Goal: Information Seeking & Learning: Compare options

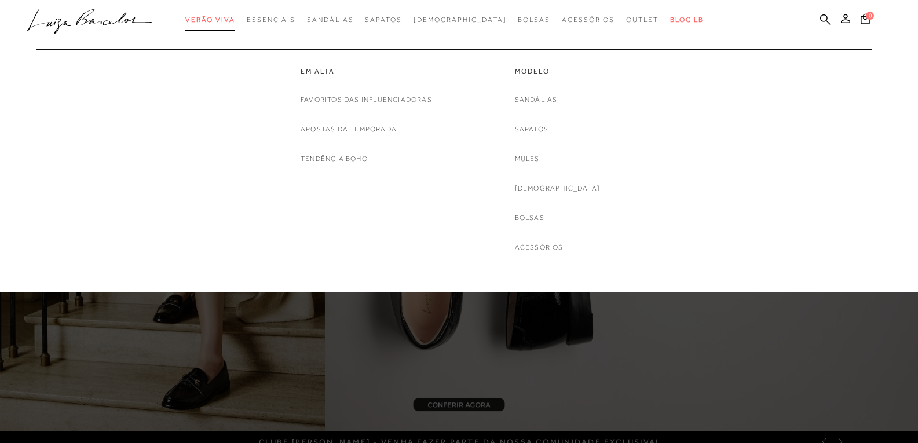
click at [235, 19] on span "Verão Viva" at bounding box center [210, 20] width 50 height 8
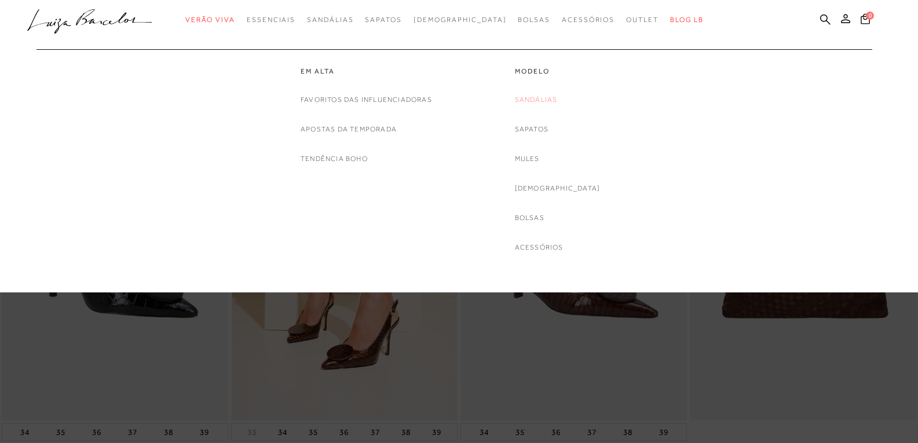
click at [551, 101] on link "Sandálias" at bounding box center [536, 100] width 43 height 12
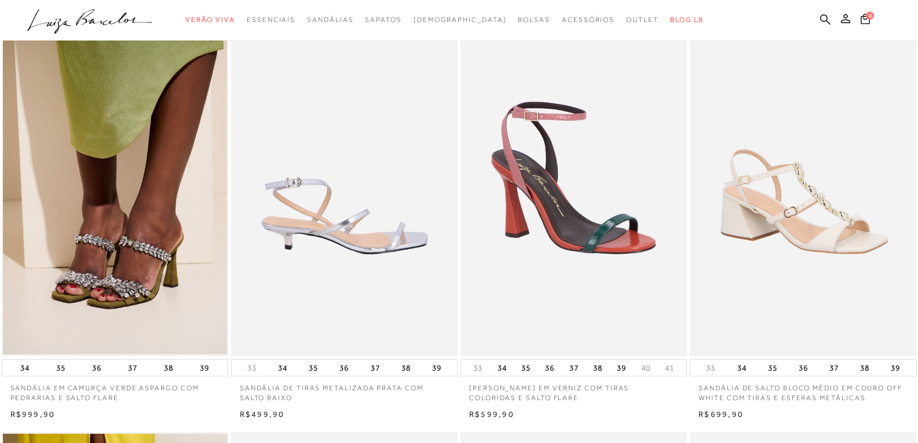
scroll to position [463, 0]
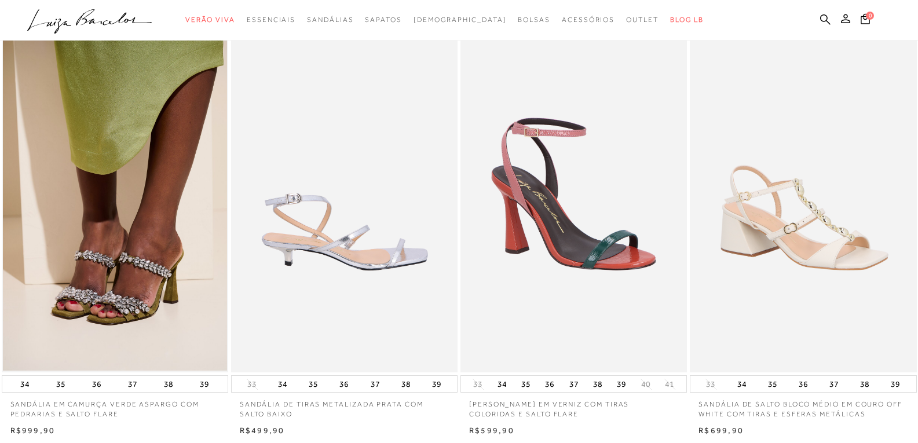
click at [358, 231] on img at bounding box center [344, 203] width 225 height 340
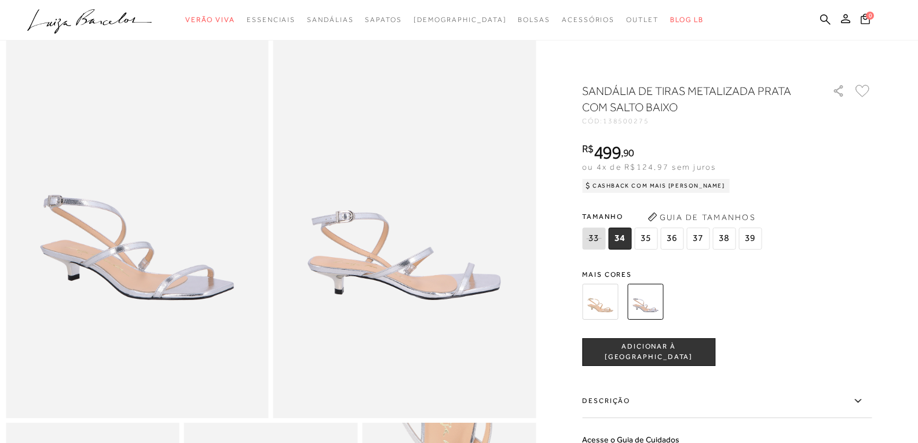
click at [607, 303] on img at bounding box center [600, 302] width 36 height 36
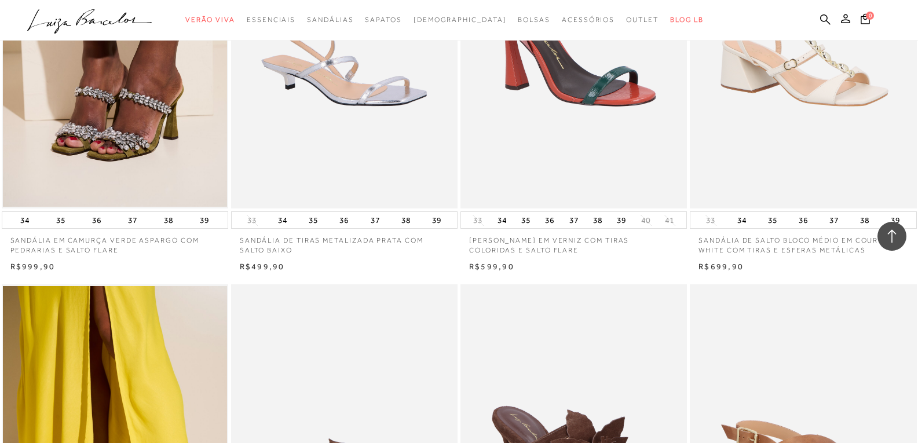
scroll to position [579, 0]
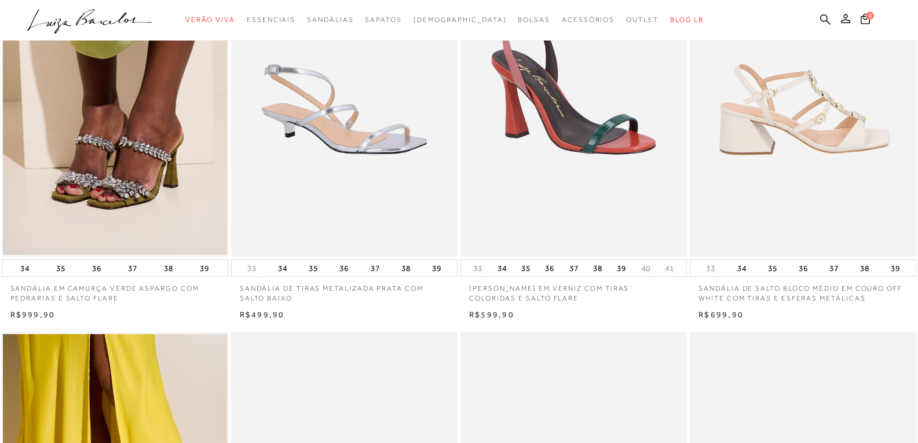
click at [818, 103] on img at bounding box center [803, 87] width 225 height 340
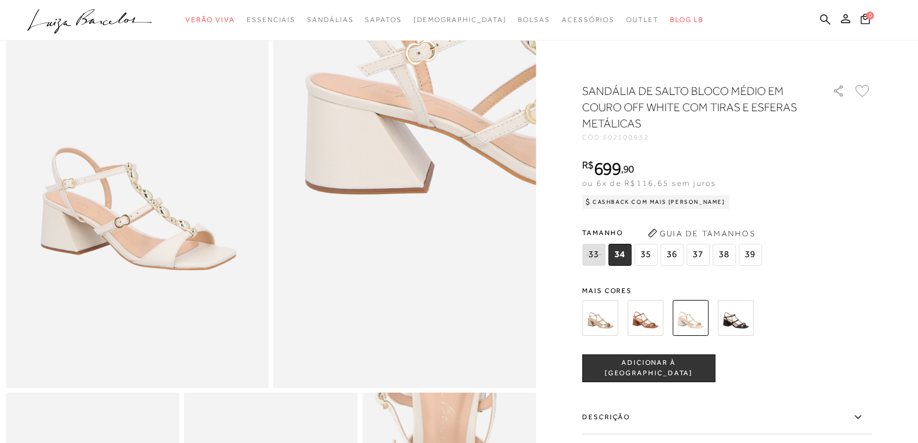
scroll to position [116, 0]
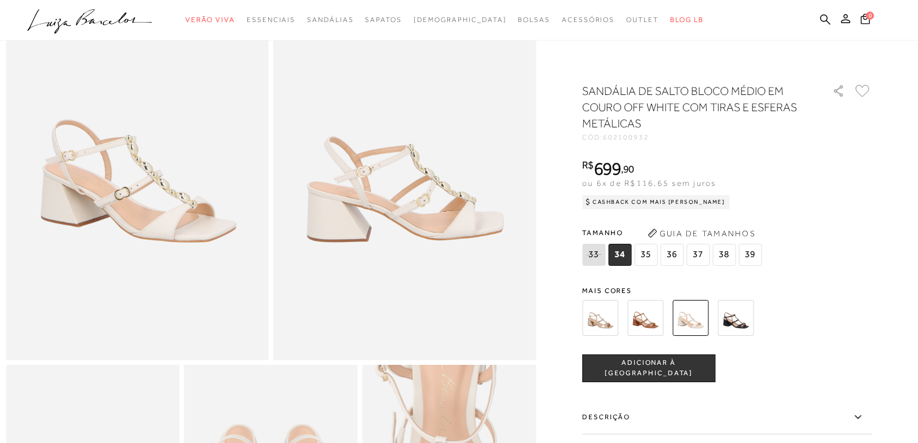
click at [654, 316] on img at bounding box center [645, 318] width 36 height 36
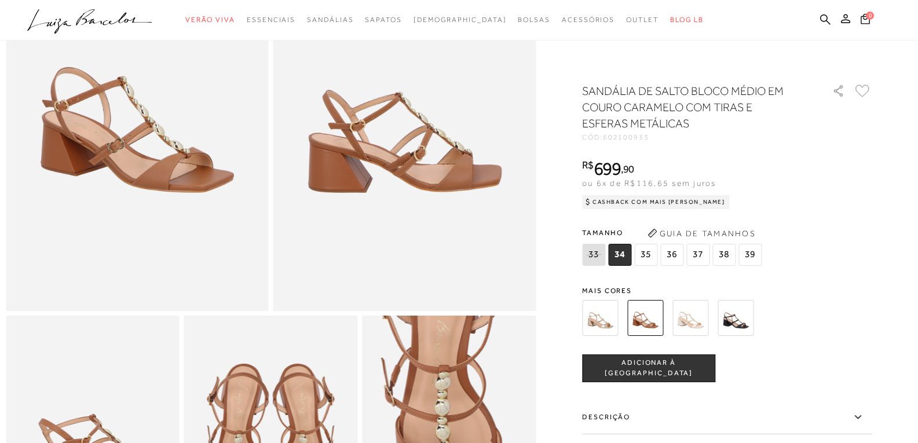
scroll to position [232, 0]
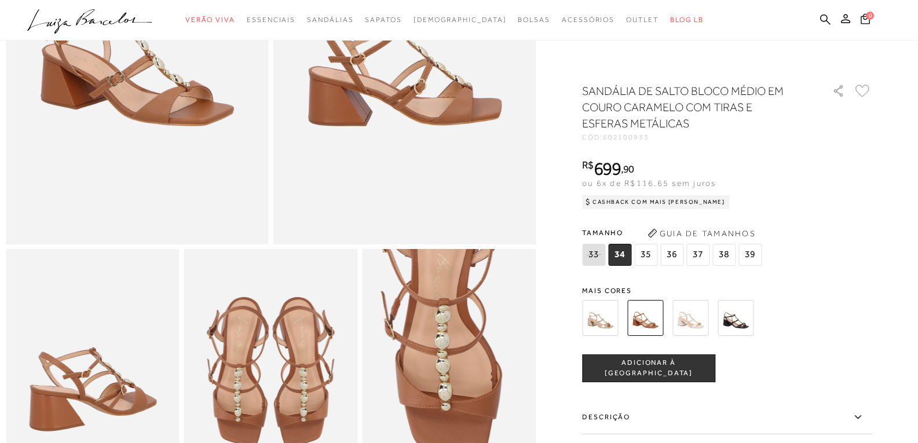
click at [865, 414] on icon at bounding box center [858, 417] width 14 height 14
click at [0, 0] on input "Descrição" at bounding box center [0, 0] width 0 height 0
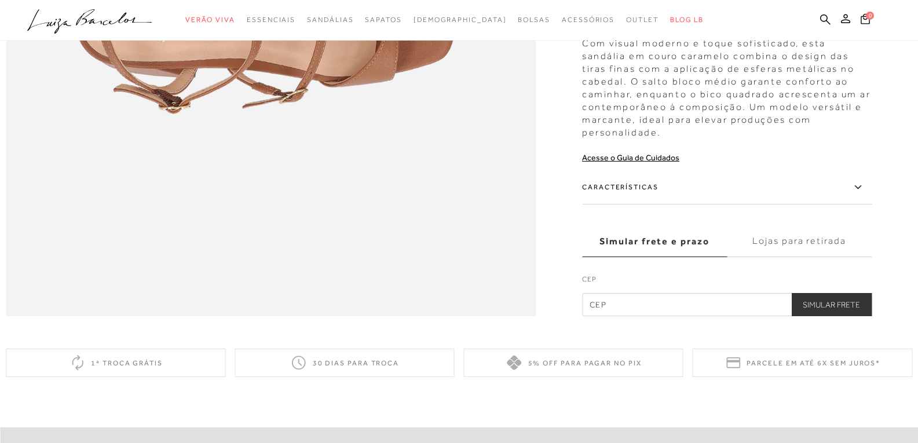
scroll to position [1251, 0]
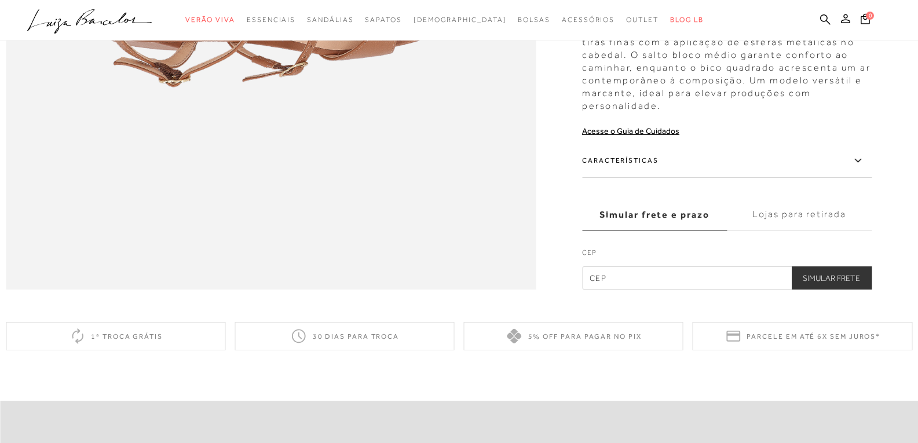
click at [624, 178] on label "Características" at bounding box center [727, 161] width 290 height 34
click at [0, 0] on input "Características" at bounding box center [0, 0] width 0 height 0
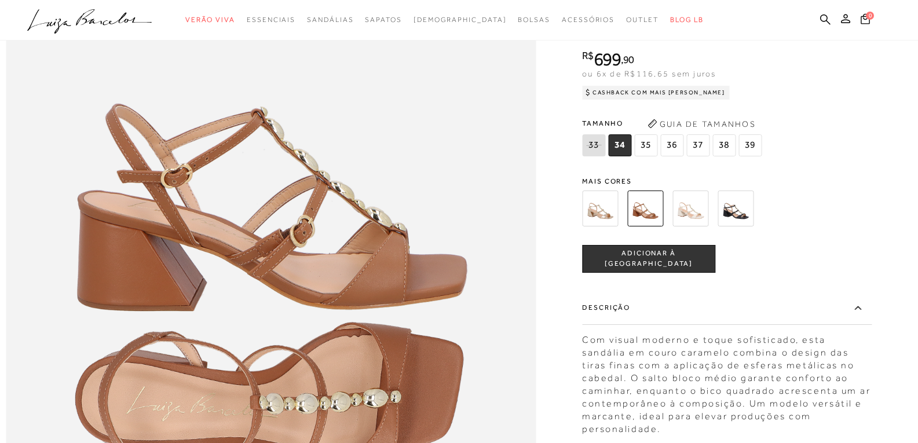
scroll to position [614, 0]
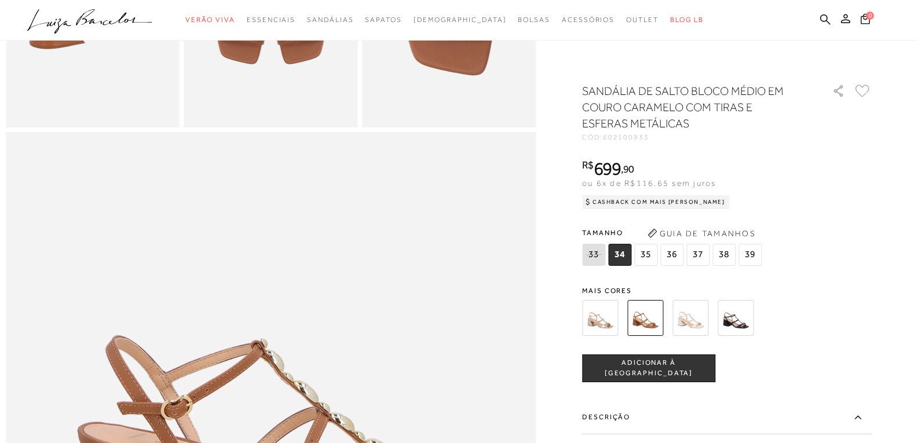
scroll to position [116, 0]
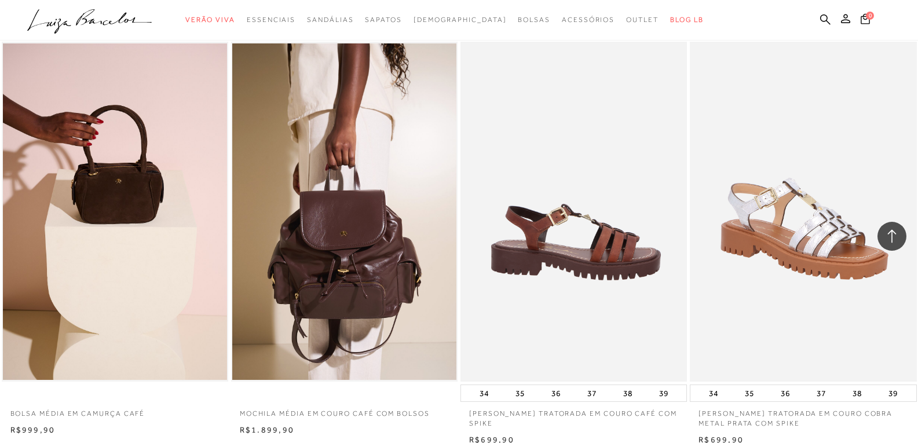
scroll to position [1274, 0]
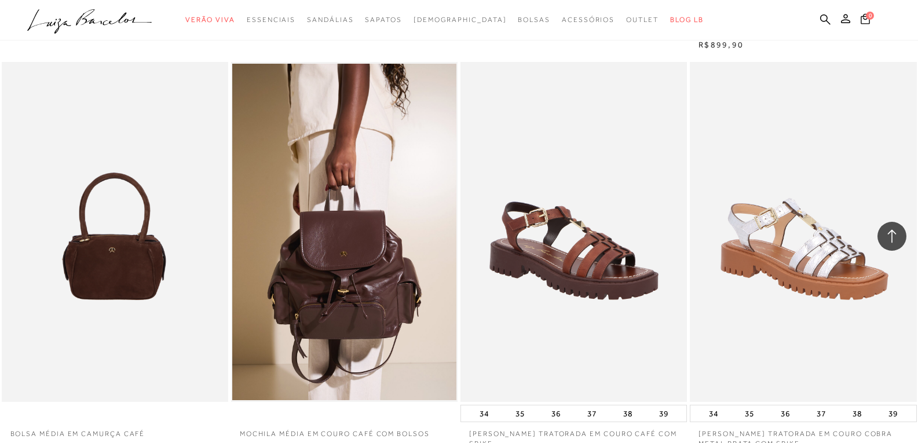
click at [129, 258] on img at bounding box center [115, 232] width 225 height 340
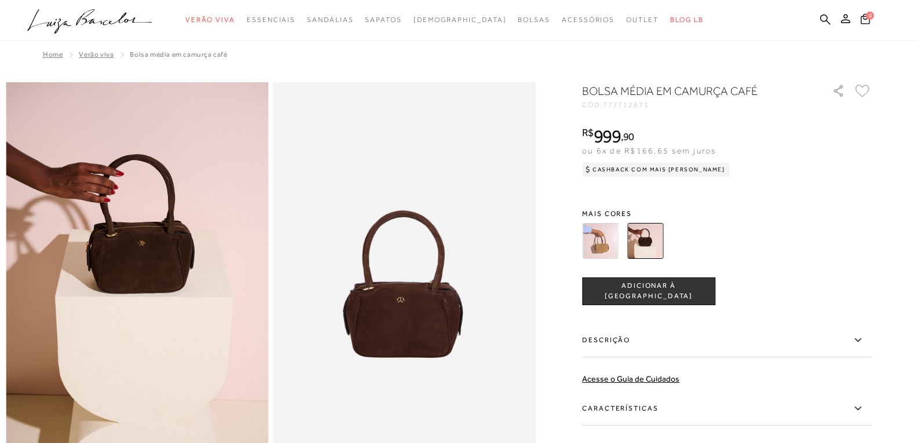
click at [603, 240] on img at bounding box center [600, 241] width 36 height 36
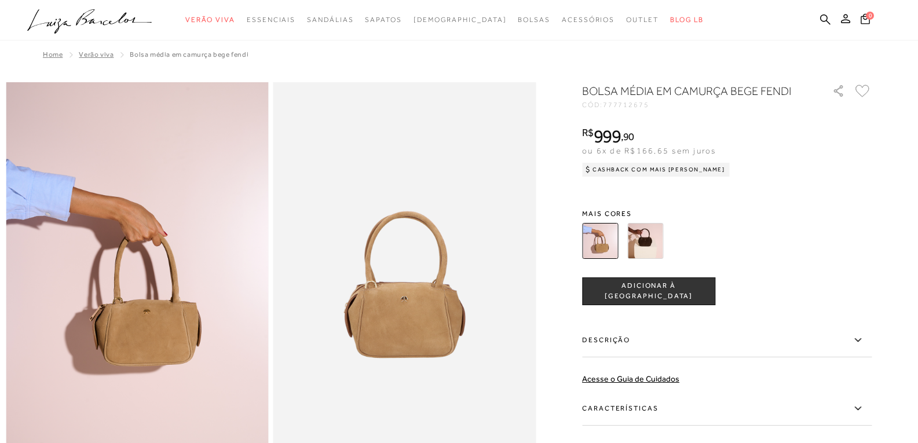
click at [647, 241] on img at bounding box center [645, 241] width 36 height 36
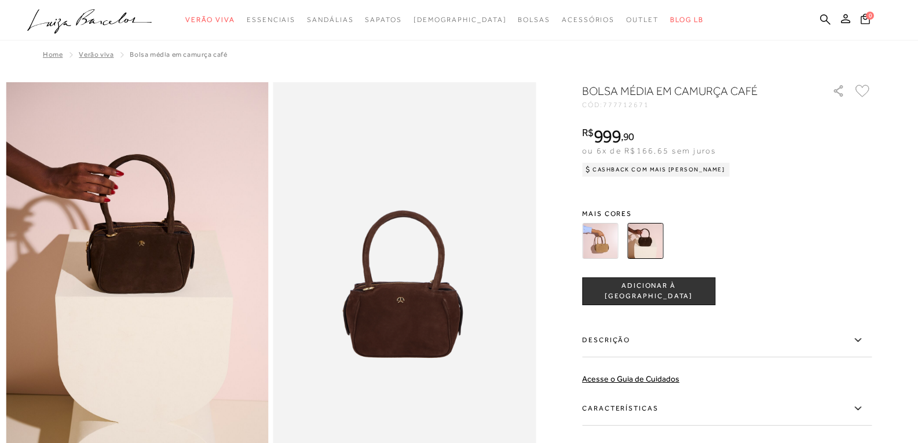
scroll to position [1274, 0]
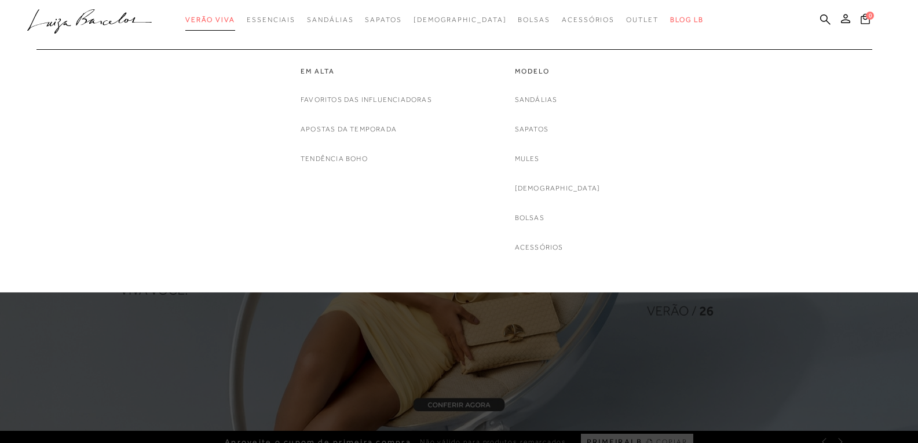
click at [235, 15] on link "Verão Viva" at bounding box center [210, 19] width 50 height 21
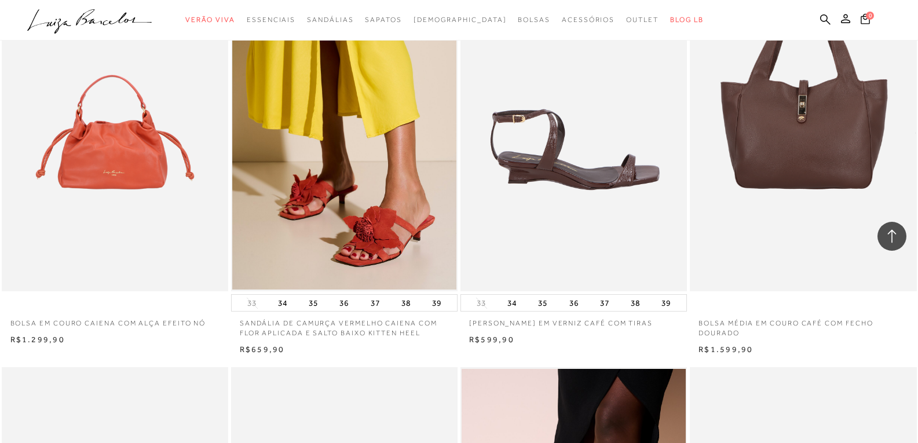
scroll to position [1737, 0]
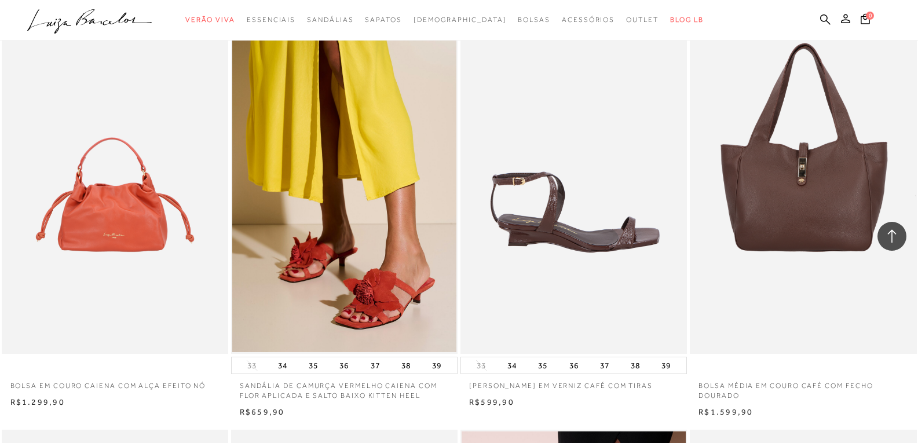
click at [548, 233] on img at bounding box center [574, 184] width 225 height 340
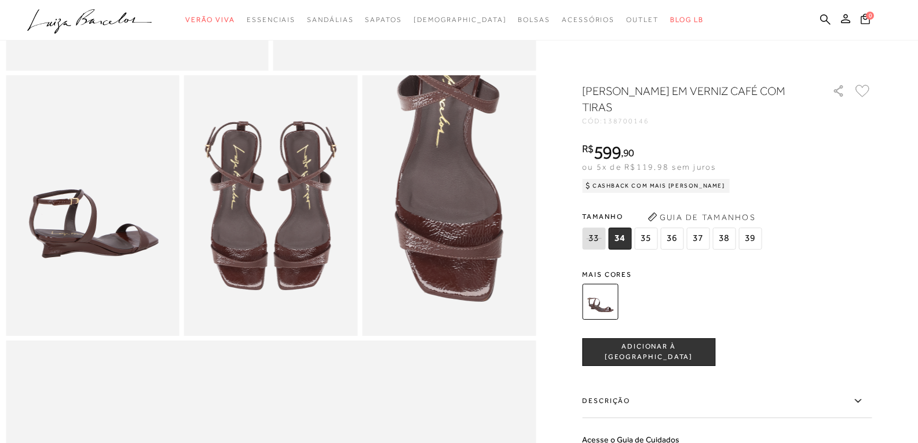
scroll to position [347, 0]
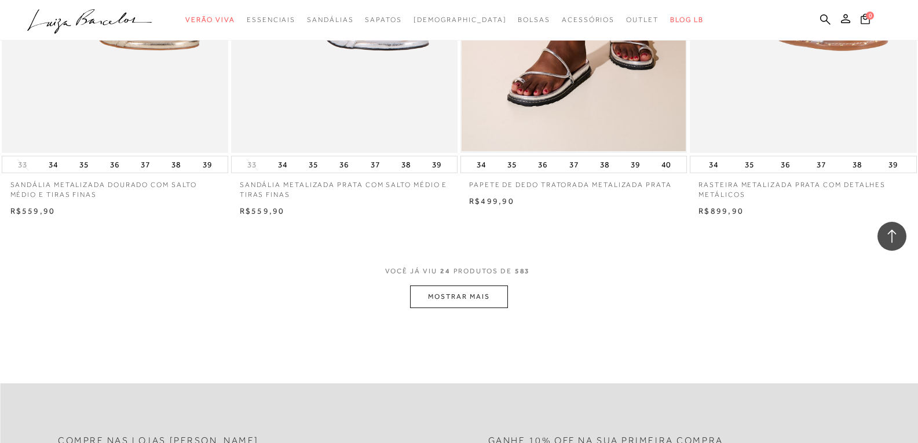
scroll to position [2374, 0]
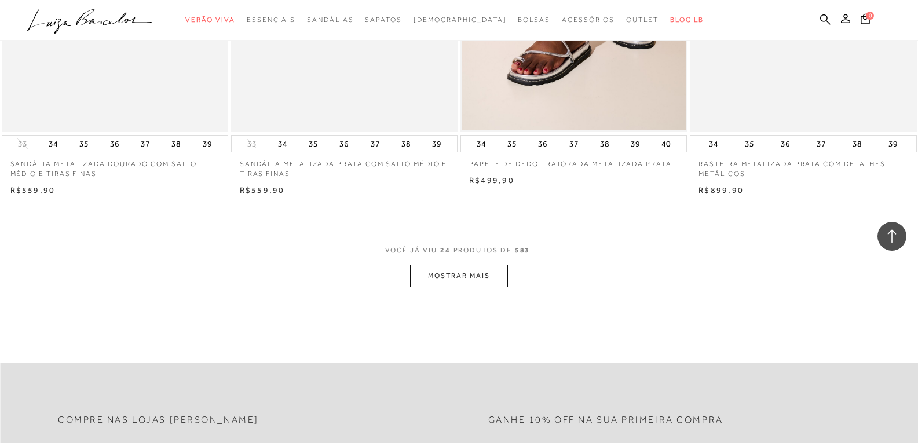
click at [460, 278] on button "MOSTRAR MAIS" at bounding box center [458, 276] width 97 height 23
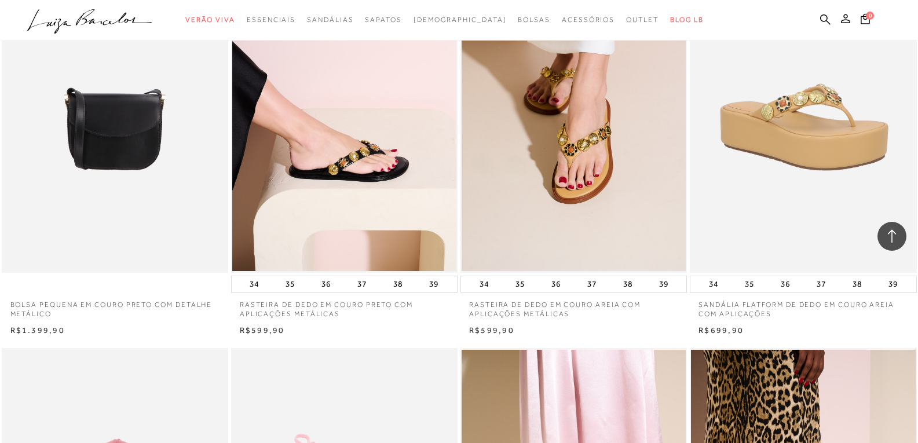
scroll to position [2606, 0]
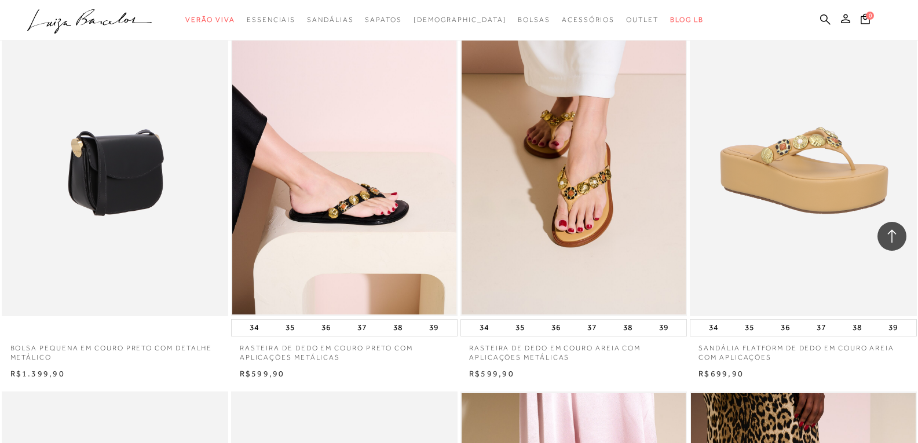
click at [125, 155] on img at bounding box center [115, 146] width 225 height 340
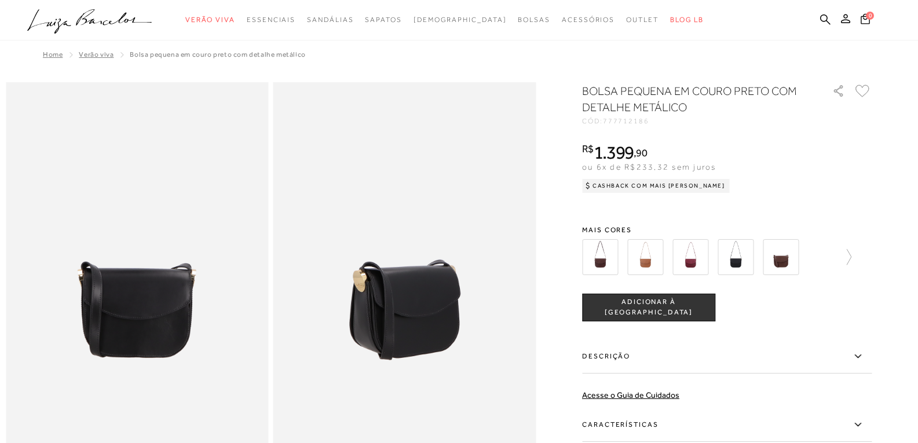
click at [646, 258] on img at bounding box center [645, 257] width 36 height 36
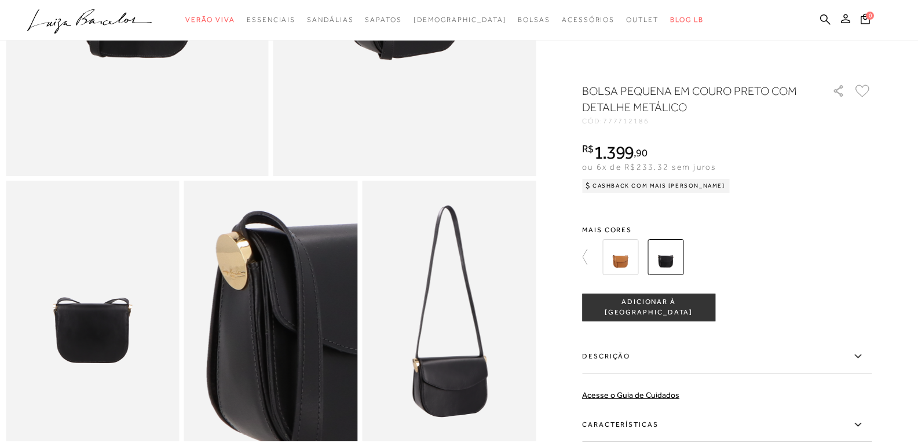
scroll to position [290, 0]
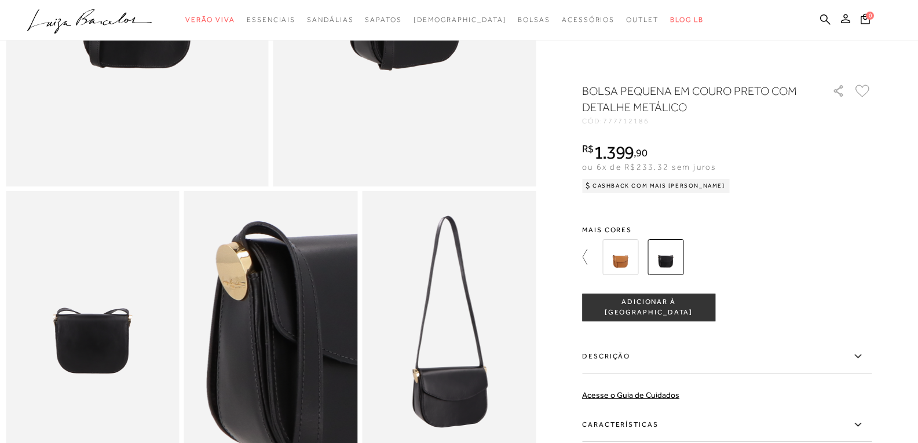
click at [591, 254] on icon at bounding box center [590, 257] width 16 height 16
click at [606, 257] on img at bounding box center [600, 257] width 36 height 36
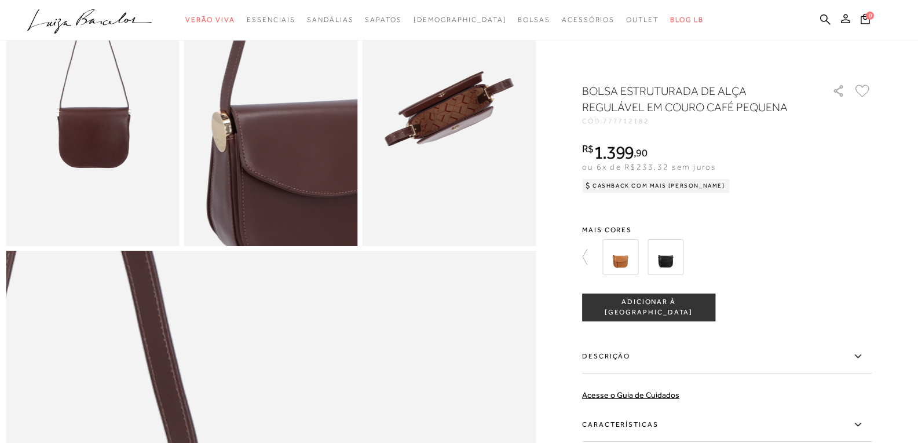
scroll to position [347, 0]
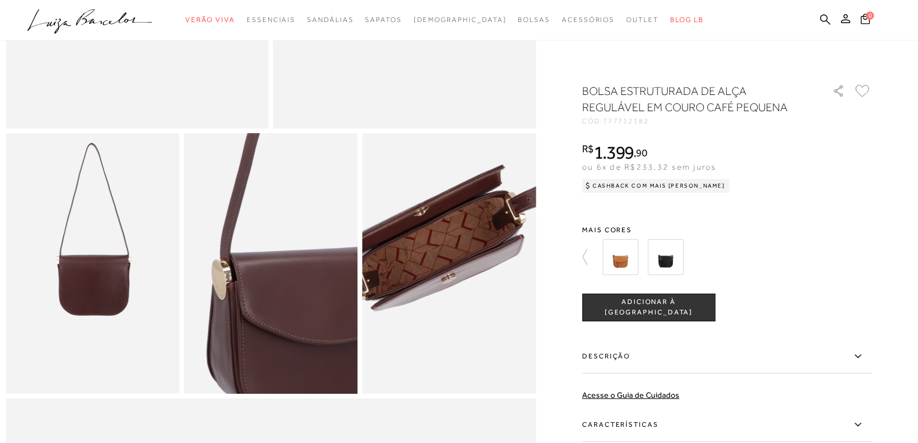
click at [466, 282] on img at bounding box center [435, 254] width 347 height 521
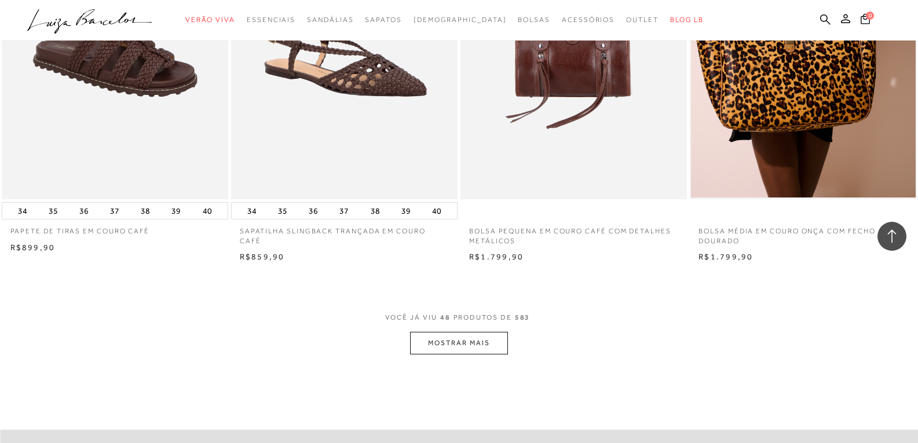
scroll to position [4807, 0]
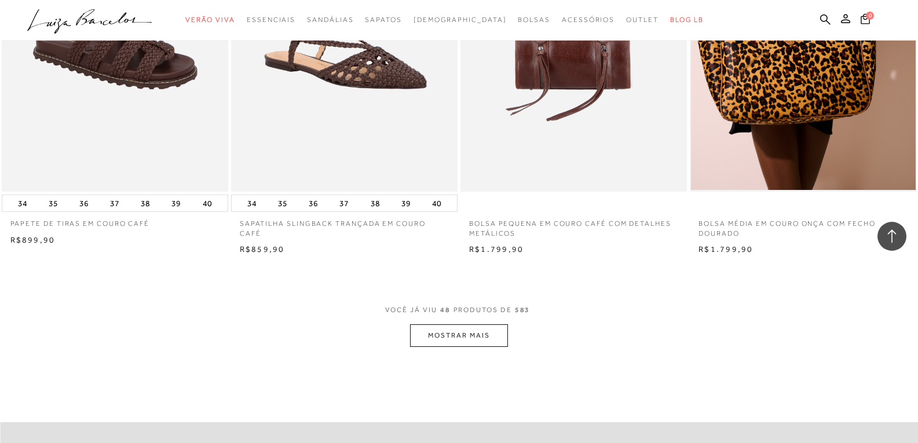
click at [451, 339] on button "MOSTRAR MAIS" at bounding box center [458, 335] width 97 height 23
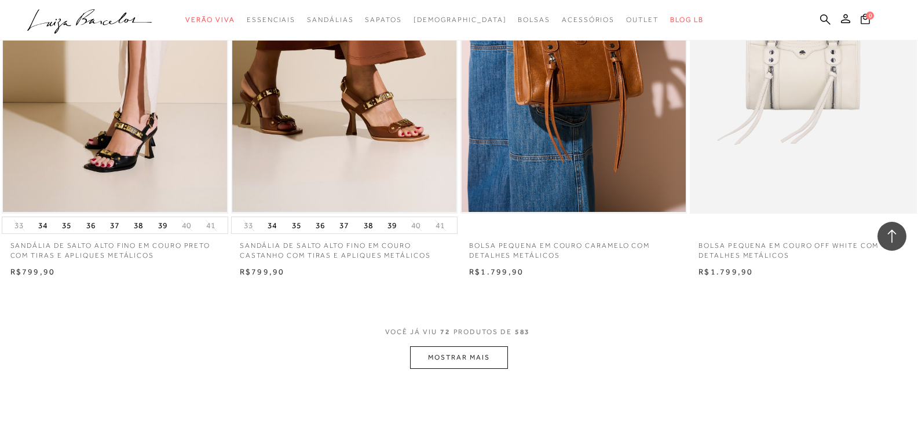
scroll to position [7297, 0]
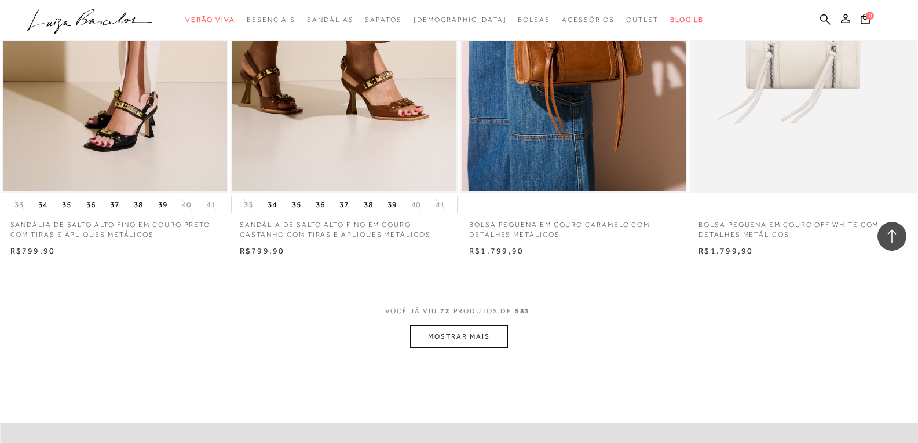
click at [450, 336] on button "MOSTRAR MAIS" at bounding box center [458, 336] width 97 height 23
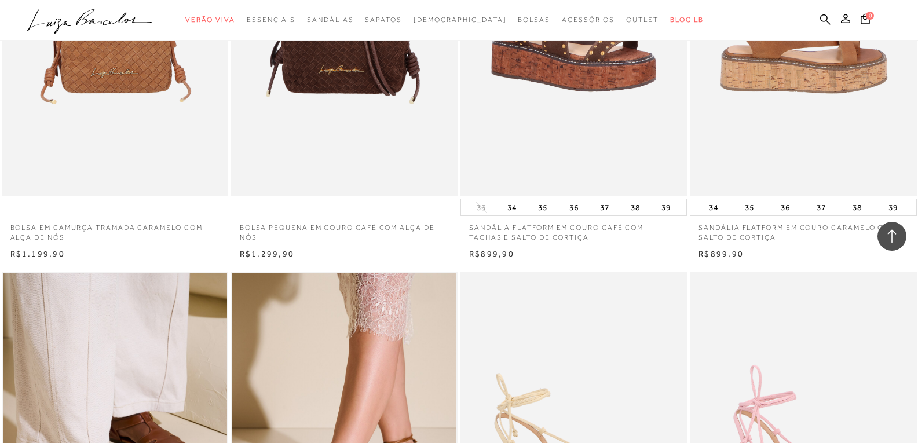
scroll to position [8050, 0]
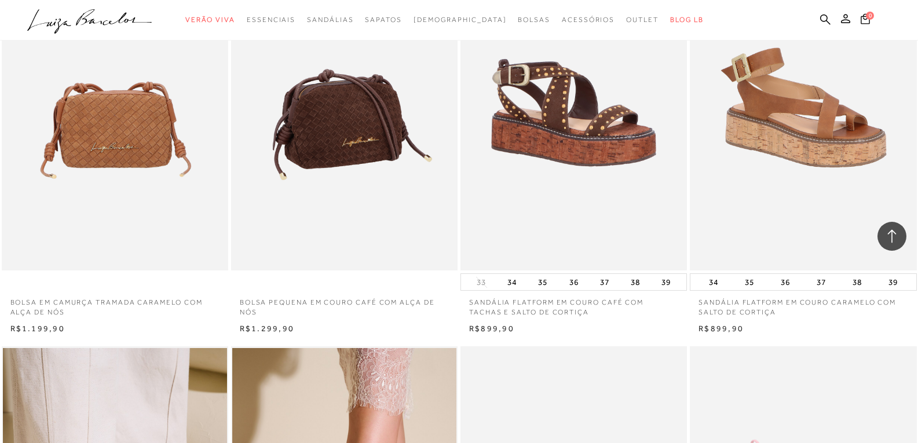
click at [336, 108] on img at bounding box center [344, 101] width 225 height 340
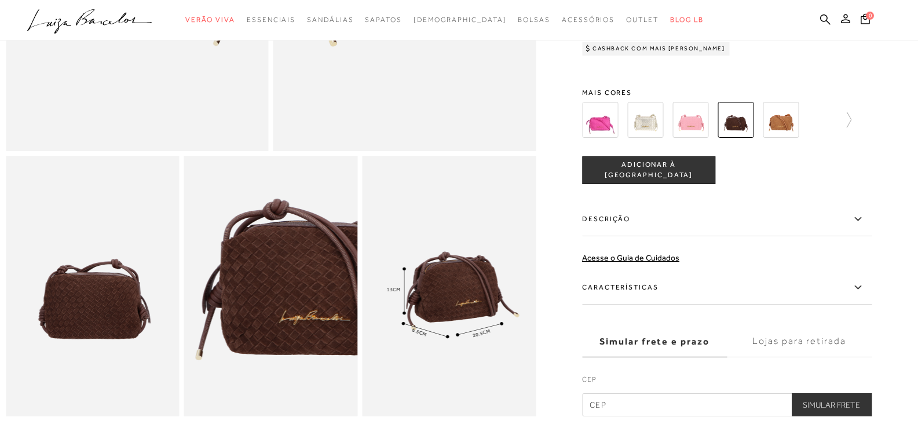
scroll to position [232, 0]
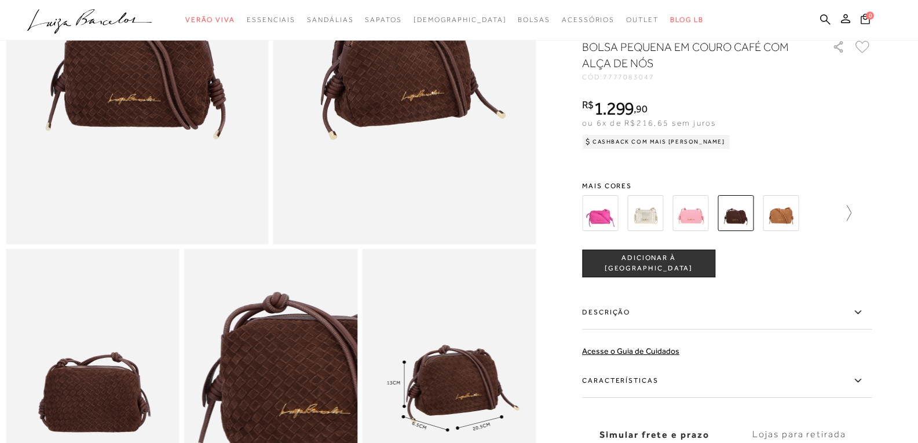
click at [851, 219] on icon at bounding box center [843, 213] width 16 height 16
click at [855, 219] on div at bounding box center [733, 213] width 269 height 43
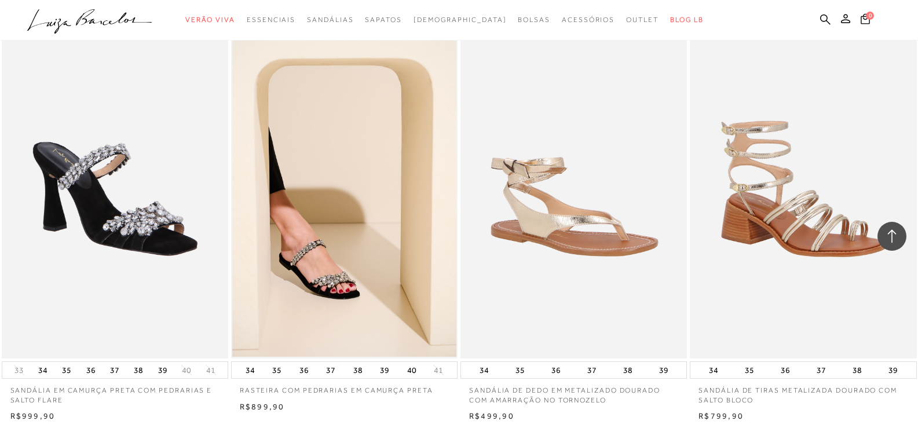
scroll to position [9671, 0]
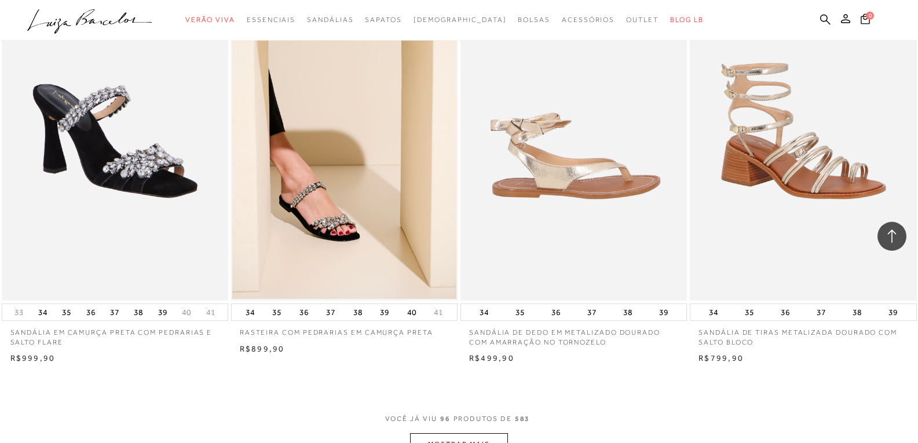
click at [573, 170] on img at bounding box center [574, 131] width 225 height 340
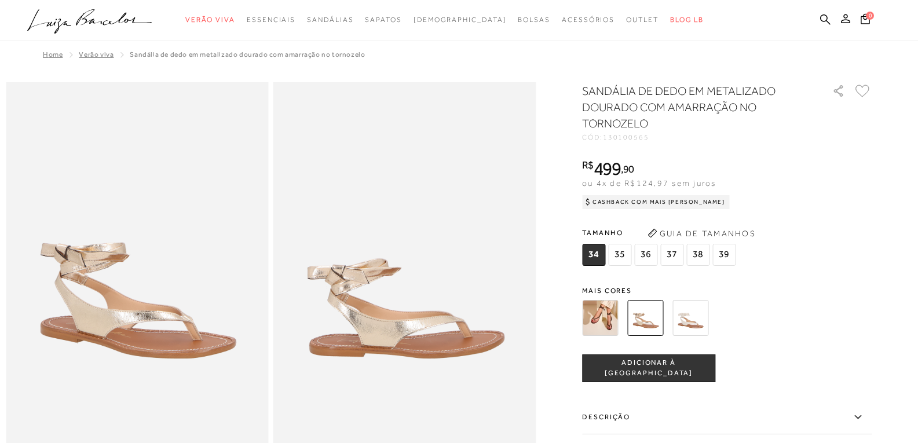
click at [605, 316] on img at bounding box center [600, 318] width 36 height 36
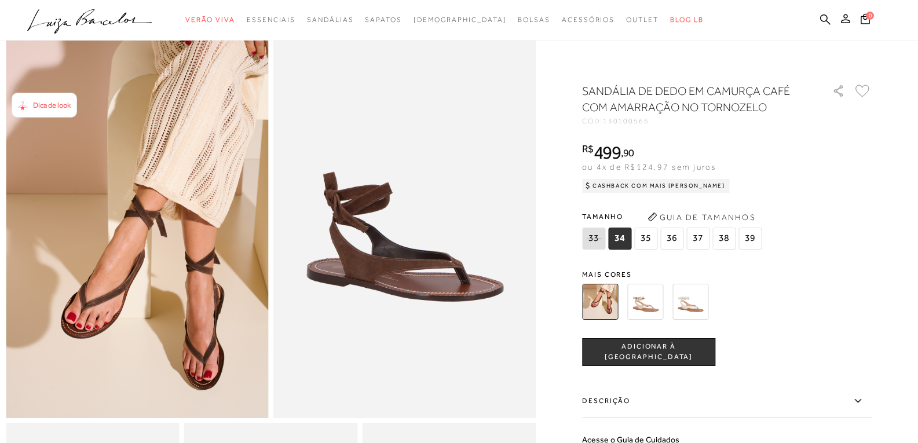
click at [654, 306] on img at bounding box center [645, 302] width 36 height 36
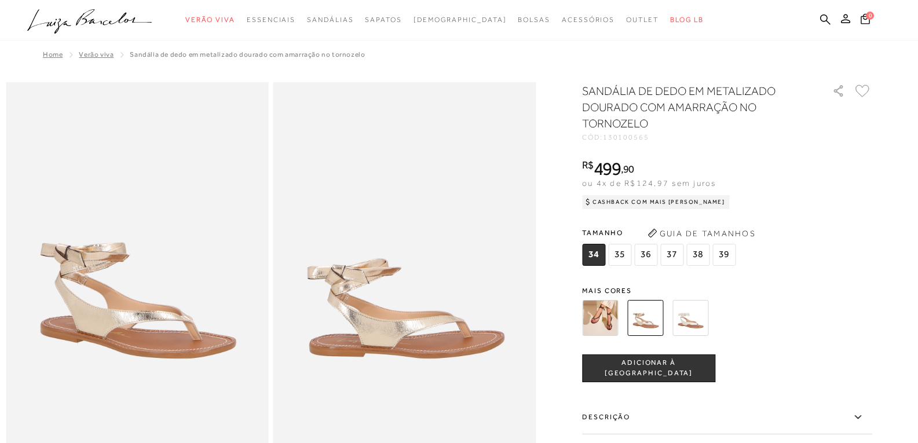
scroll to position [58, 0]
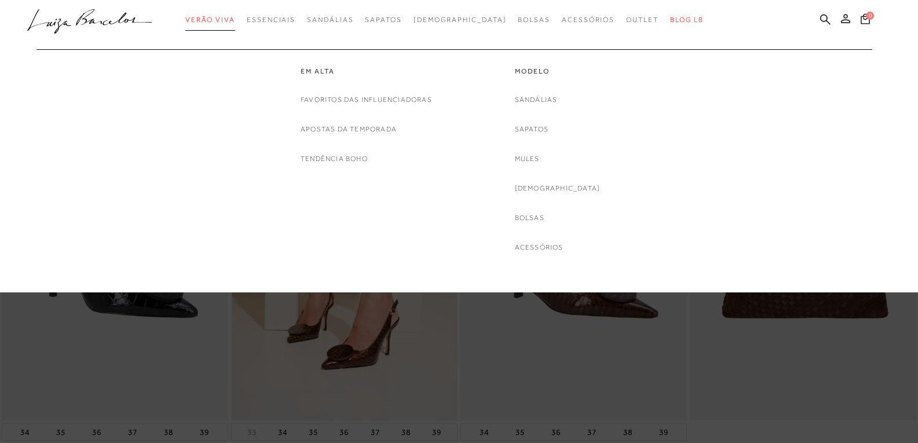
click at [234, 21] on span "Verão Viva" at bounding box center [210, 20] width 50 height 8
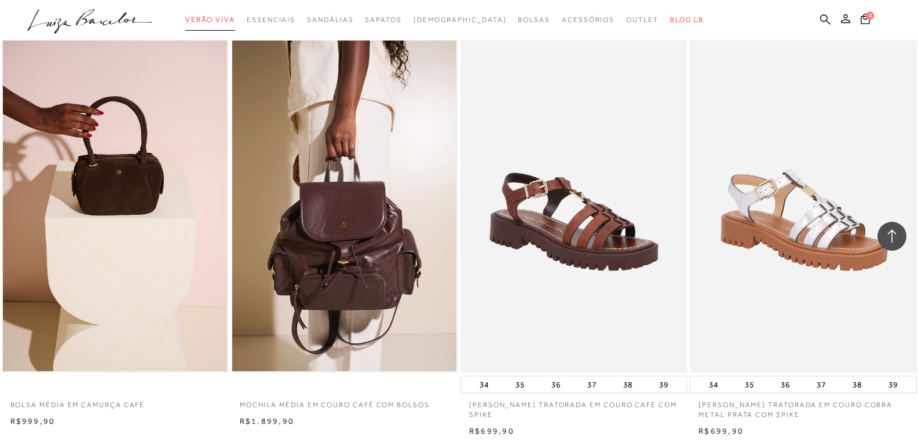
scroll to position [1274, 0]
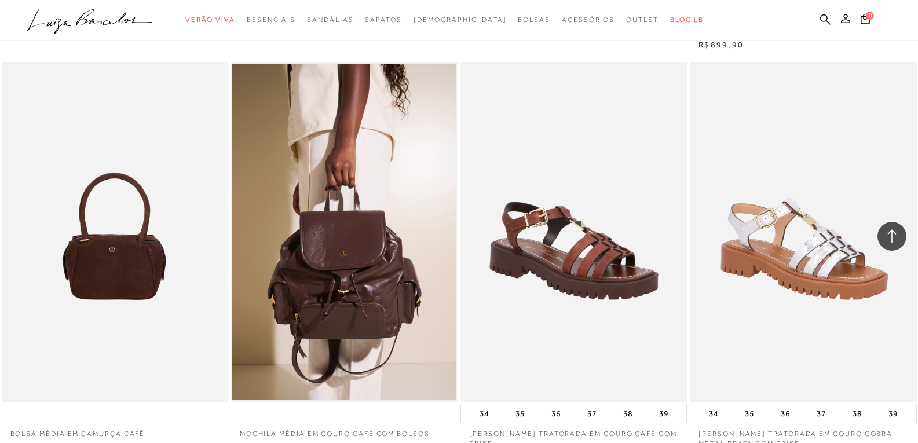
click at [128, 250] on img at bounding box center [115, 232] width 225 height 340
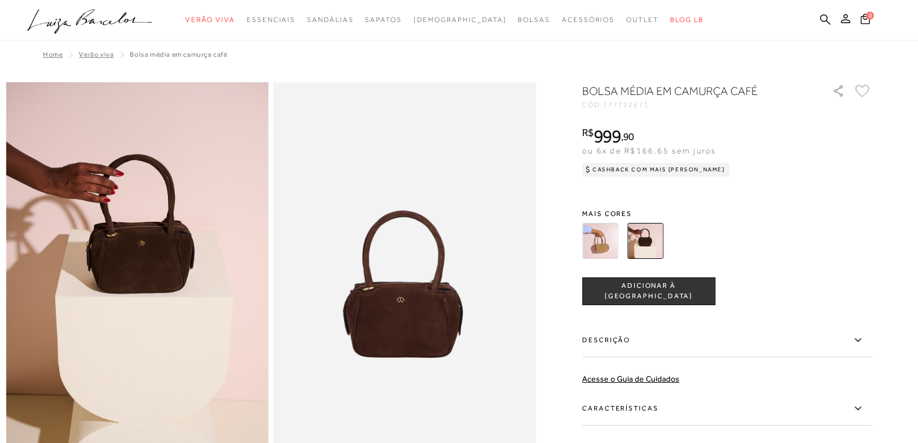
click at [604, 250] on img at bounding box center [600, 241] width 36 height 36
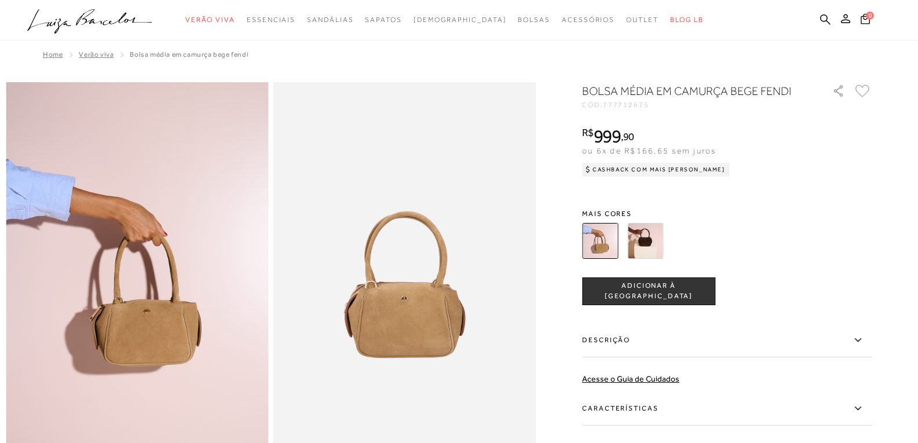
scroll to position [116, 0]
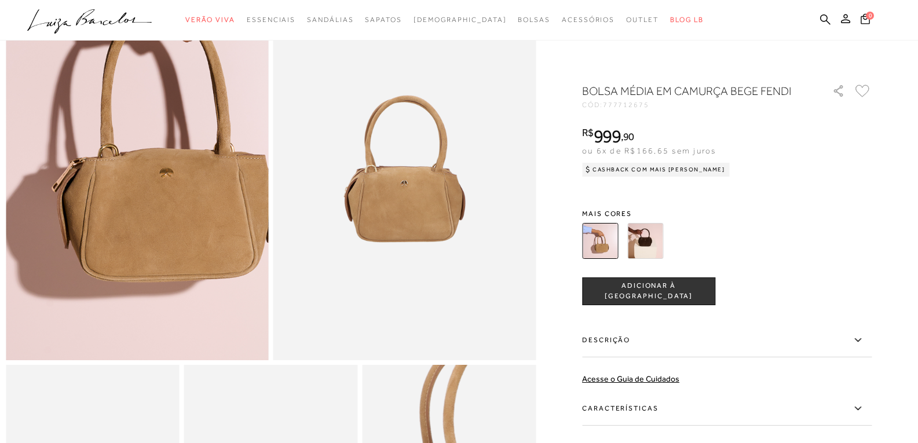
click at [125, 223] on img at bounding box center [146, 108] width 525 height 788
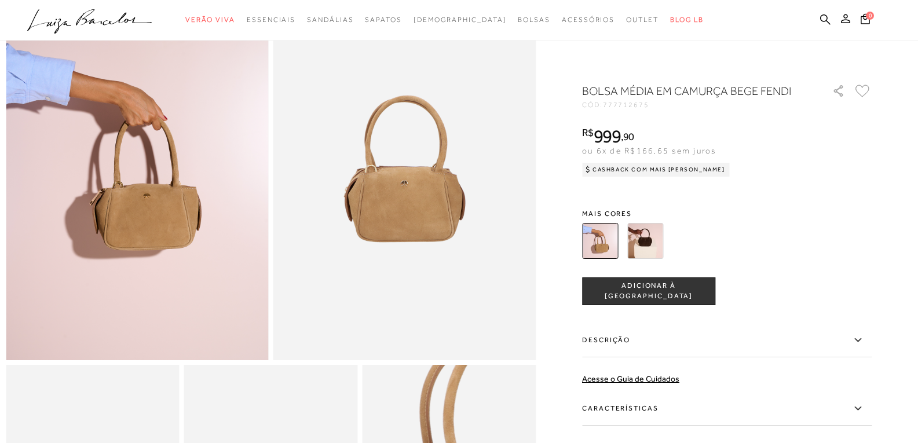
click at [650, 230] on img at bounding box center [645, 241] width 36 height 36
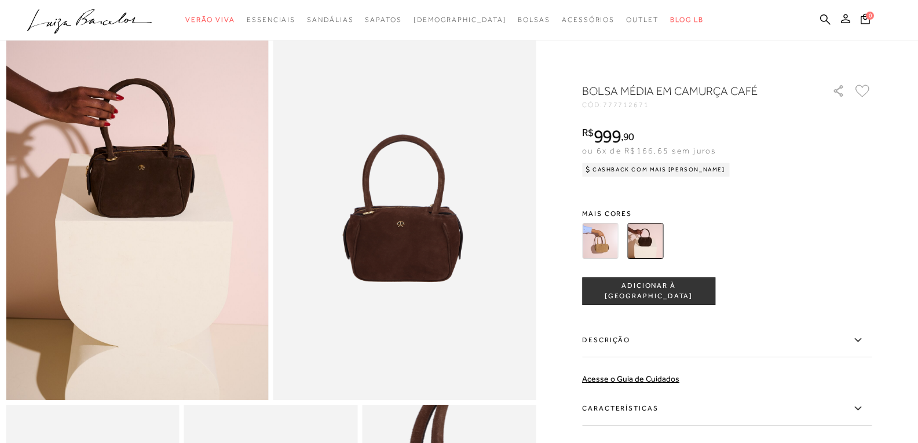
scroll to position [58, 0]
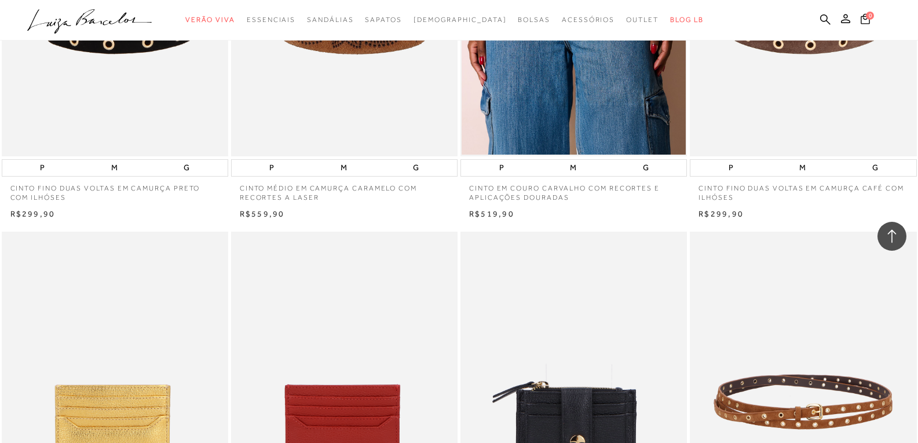
scroll to position [2201, 0]
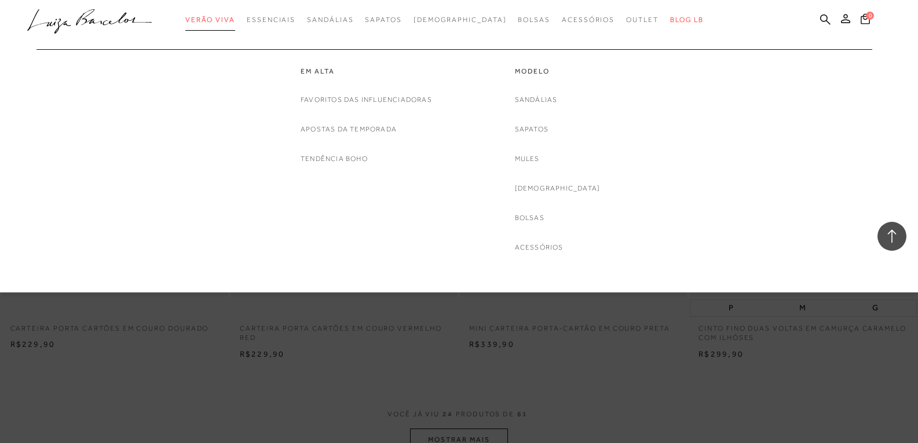
click at [229, 24] on link "Verão Viva" at bounding box center [210, 19] width 50 height 21
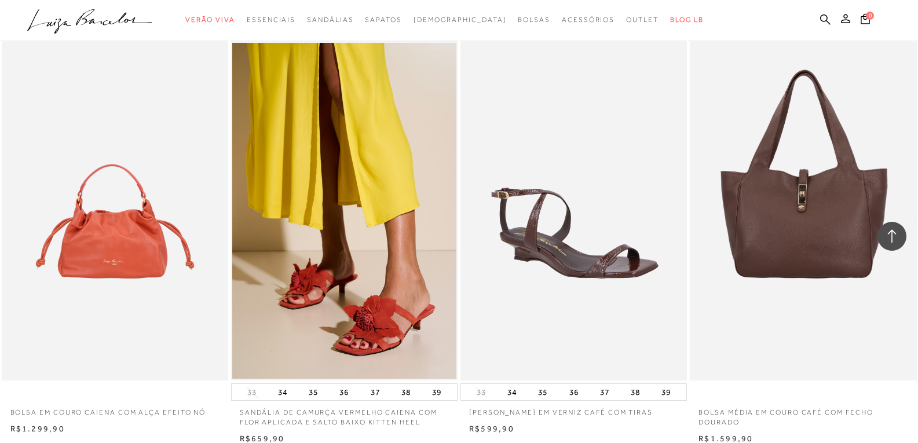
scroll to position [1737, 0]
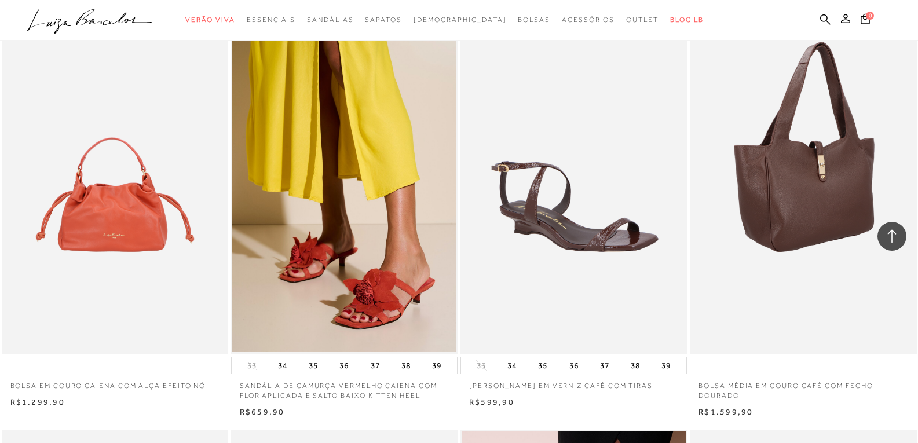
click at [806, 180] on img at bounding box center [803, 184] width 225 height 340
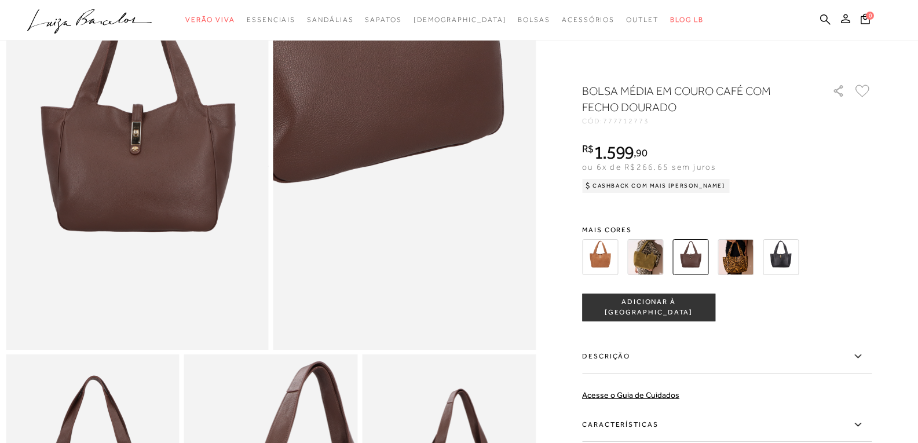
scroll to position [174, 0]
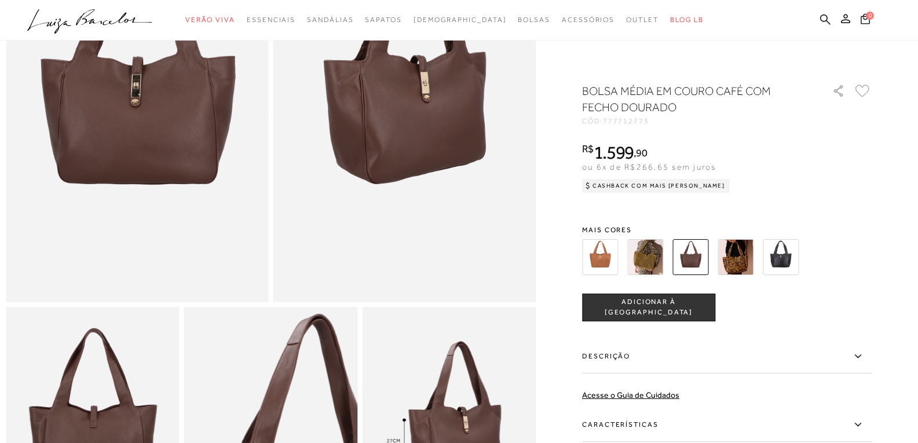
click at [654, 255] on img at bounding box center [645, 257] width 36 height 36
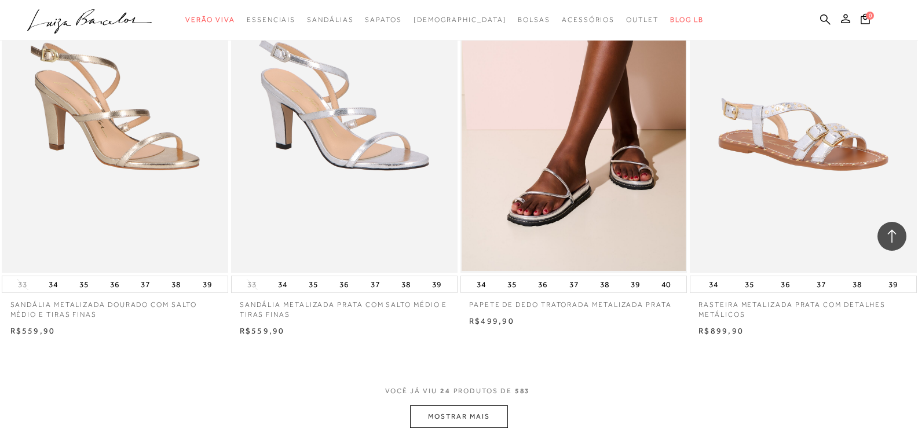
scroll to position [2432, 0]
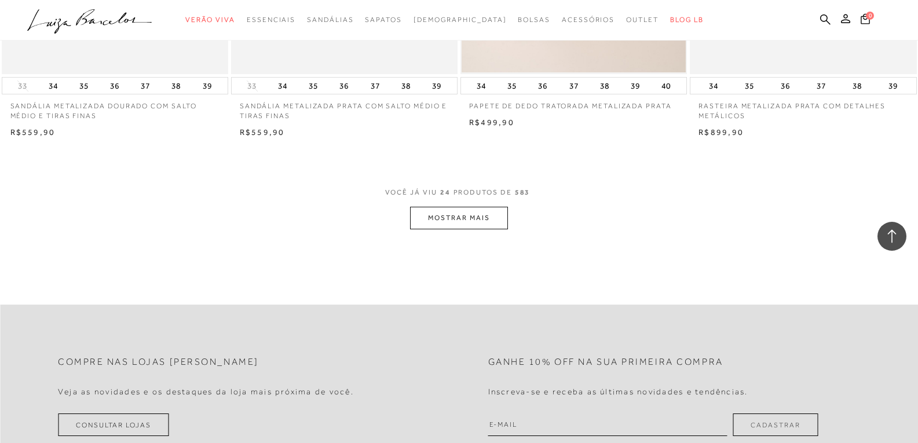
click at [474, 221] on button "MOSTRAR MAIS" at bounding box center [458, 218] width 97 height 23
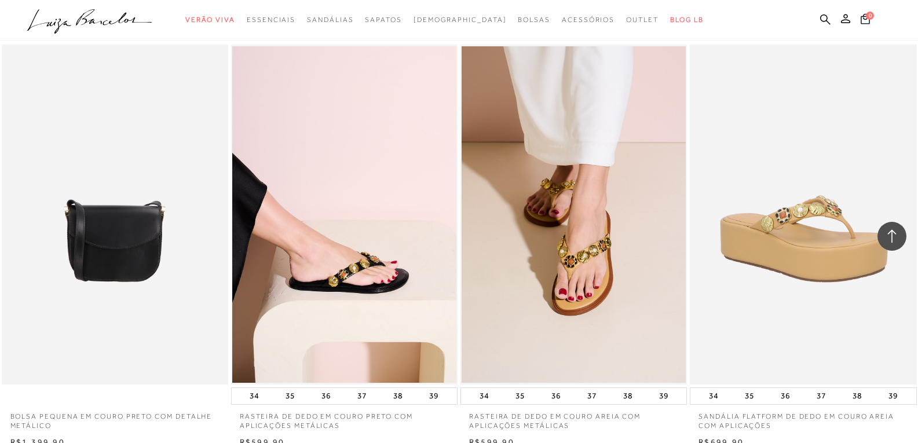
scroll to position [2606, 0]
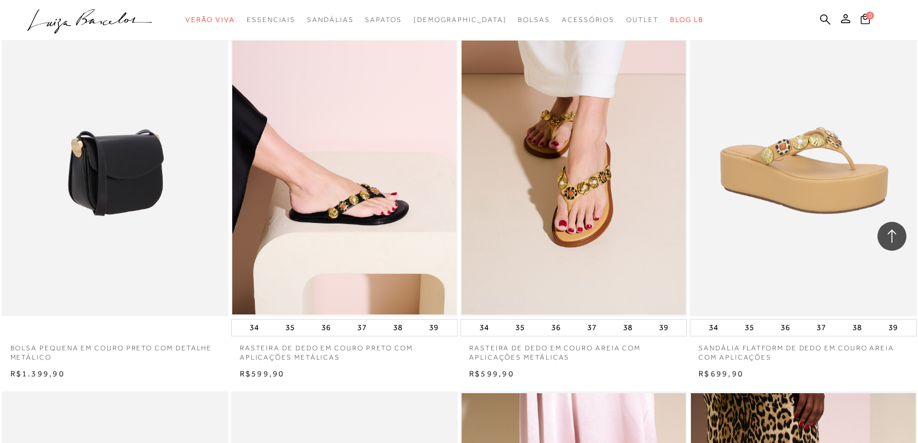
click at [131, 167] on img at bounding box center [115, 146] width 225 height 340
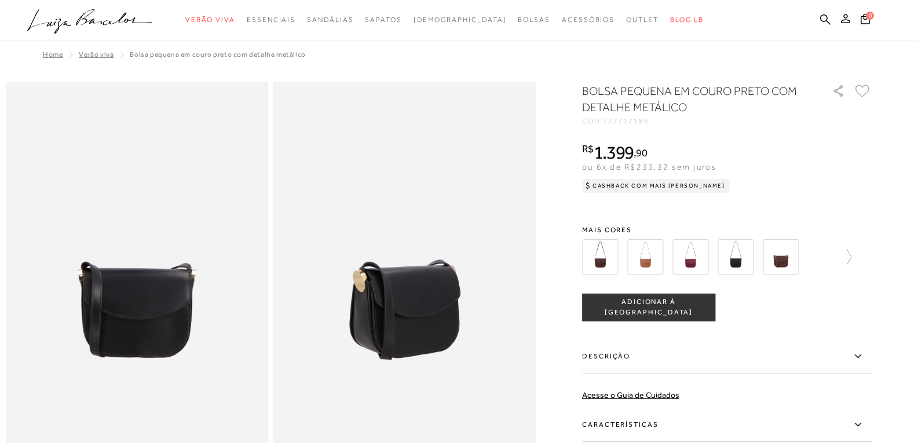
click at [779, 256] on img at bounding box center [781, 257] width 36 height 36
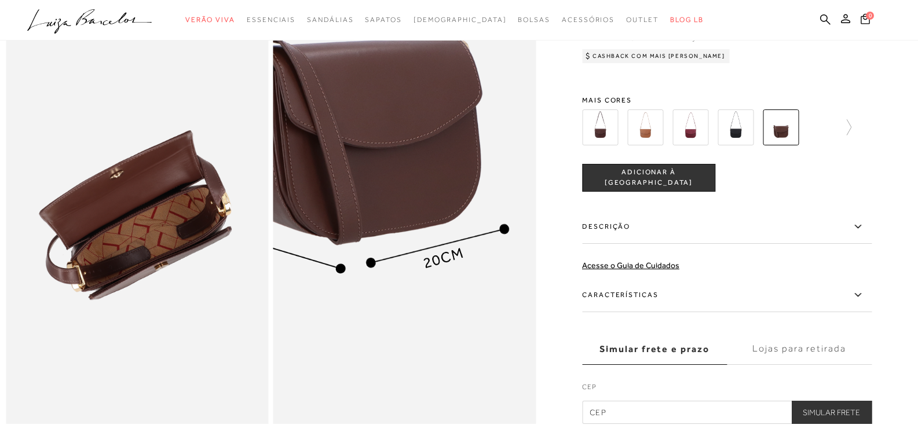
scroll to position [695, 0]
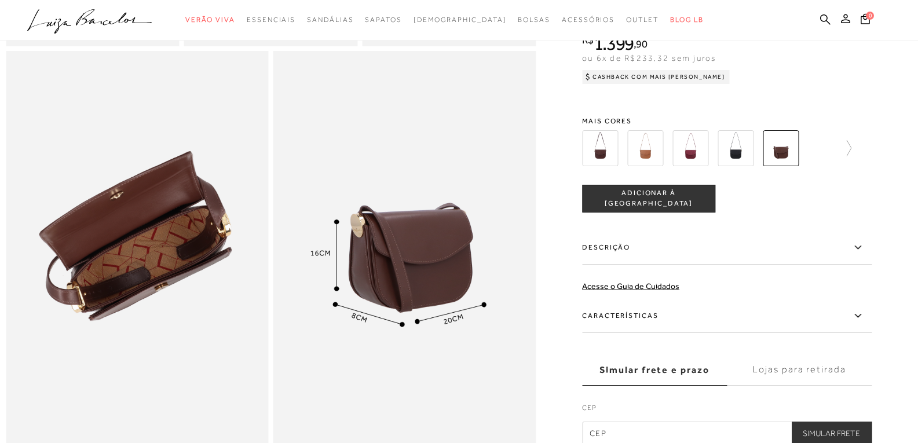
click at [658, 165] on img at bounding box center [645, 148] width 36 height 36
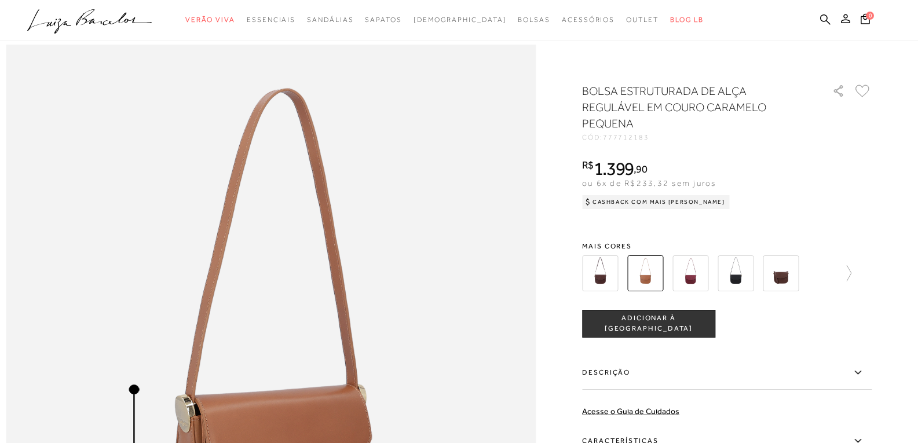
scroll to position [695, 0]
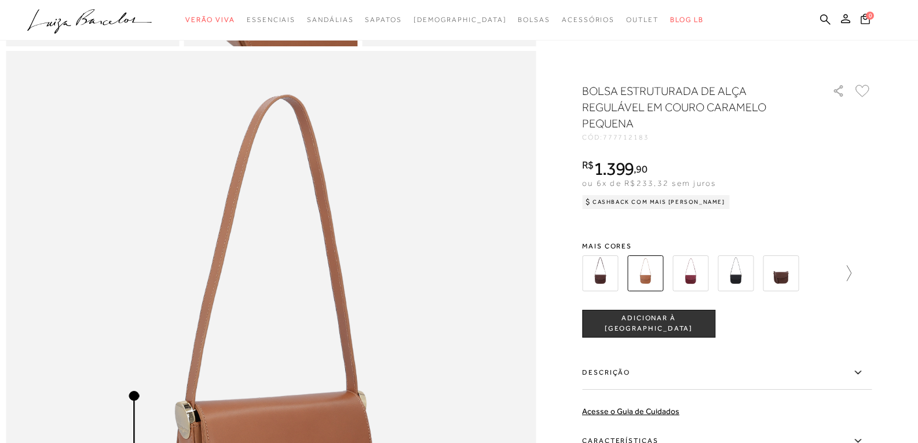
click at [850, 273] on icon at bounding box center [843, 273] width 16 height 16
click at [620, 272] on img at bounding box center [620, 273] width 36 height 36
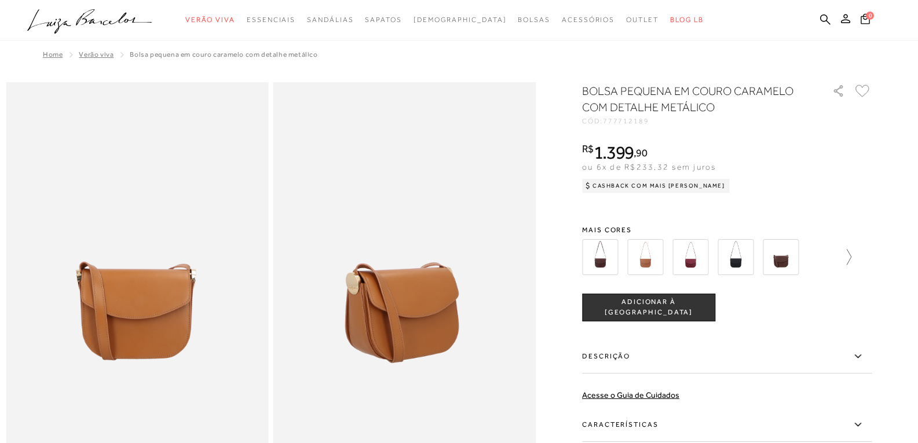
click at [851, 261] on icon at bounding box center [843, 257] width 16 height 16
click at [854, 261] on div at bounding box center [733, 257] width 269 height 43
click at [588, 255] on icon at bounding box center [590, 257] width 16 height 16
click at [605, 254] on img at bounding box center [600, 257] width 36 height 36
click at [11, 3] on div at bounding box center [459, 20] width 918 height 41
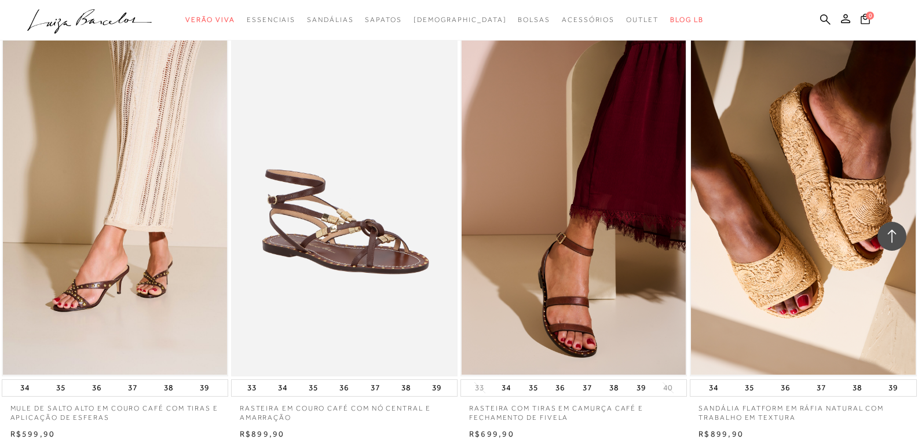
scroll to position [3402, 0]
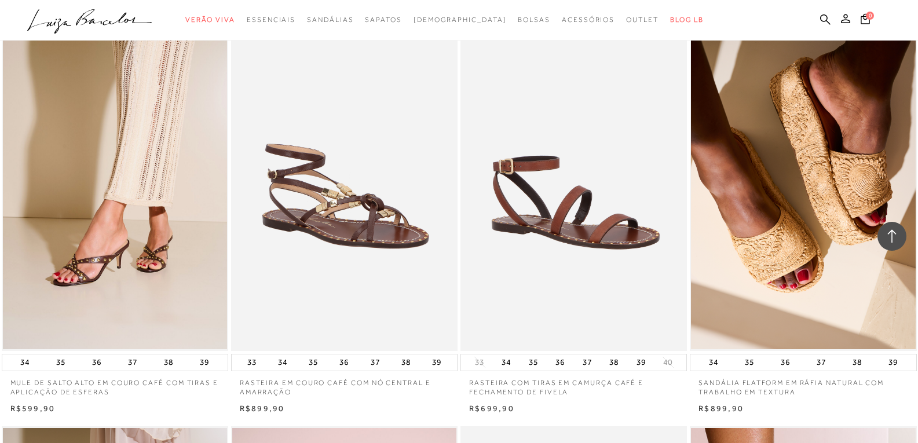
click at [583, 202] on img at bounding box center [574, 181] width 225 height 340
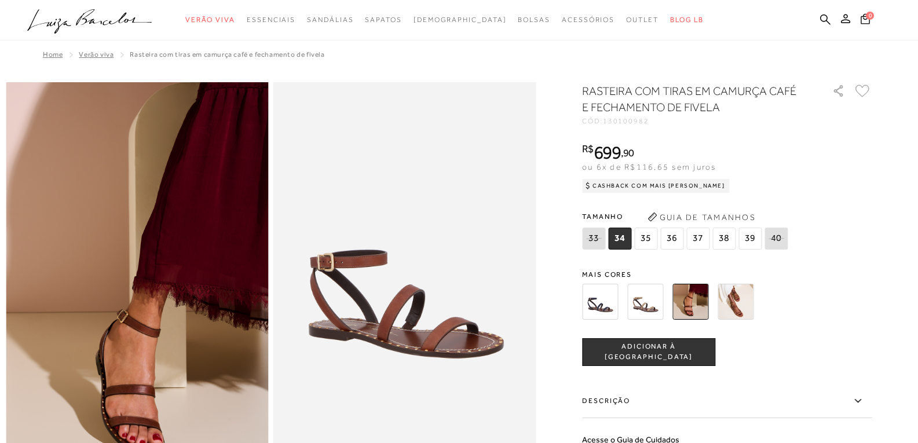
click at [606, 307] on img at bounding box center [600, 302] width 36 height 36
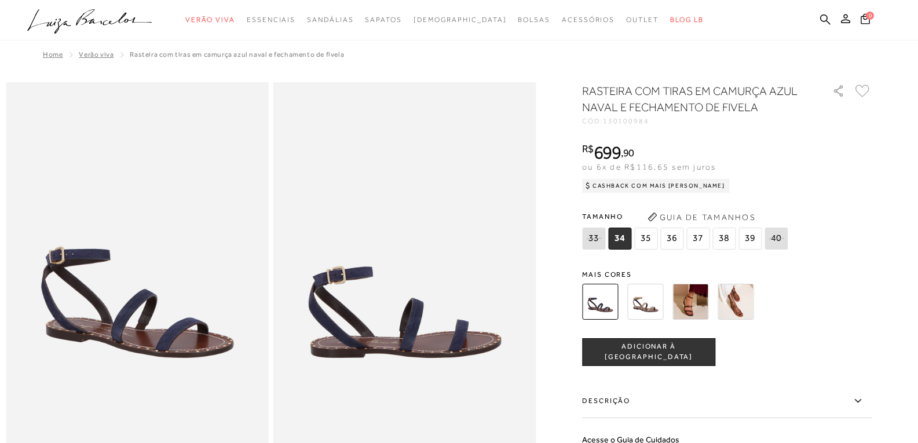
drag, startPoint x: 651, startPoint y: 302, endPoint x: 657, endPoint y: 336, distance: 34.7
click at [649, 302] on img at bounding box center [645, 302] width 36 height 36
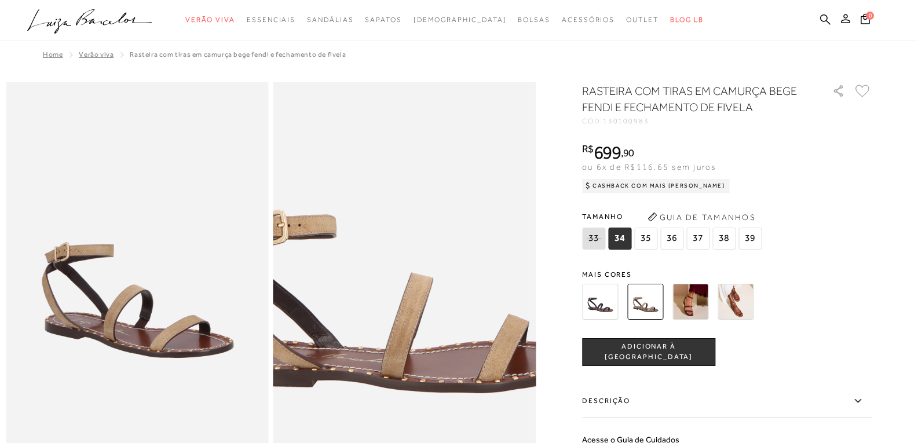
click at [413, 327] on img at bounding box center [397, 236] width 525 height 788
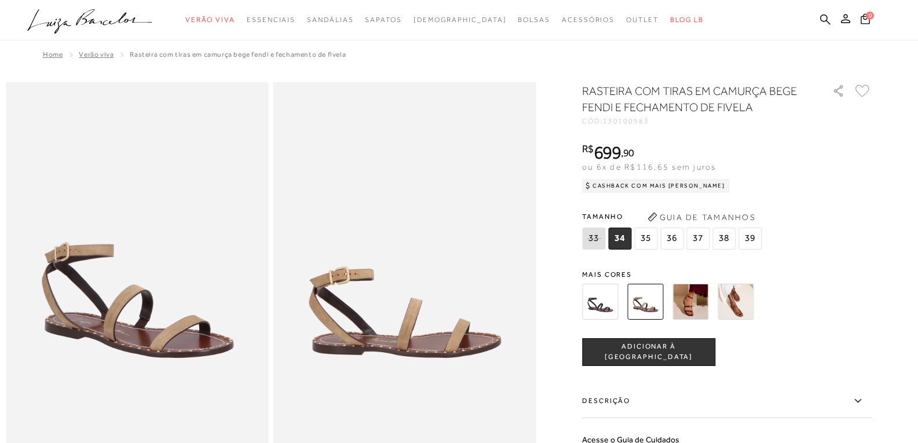
click at [691, 296] on img at bounding box center [690, 302] width 36 height 36
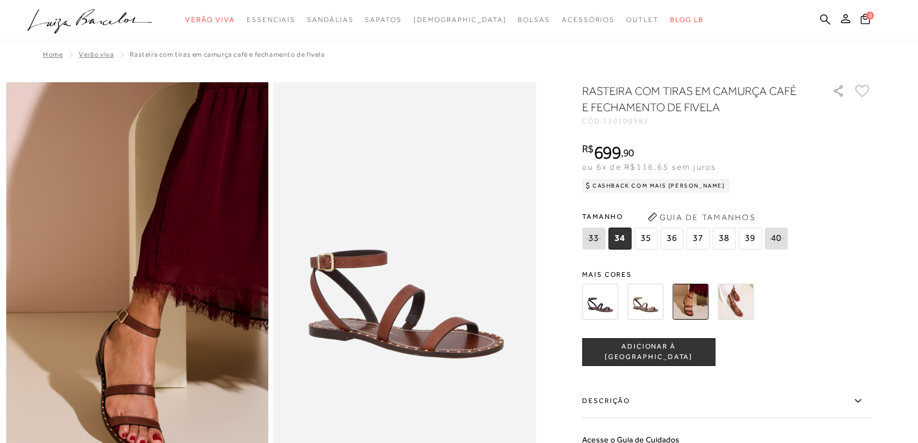
click at [743, 302] on img at bounding box center [736, 302] width 36 height 36
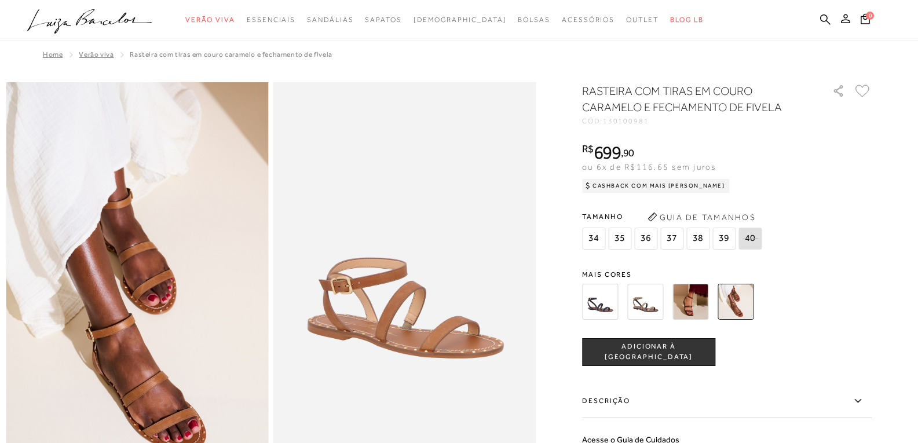
scroll to position [116, 0]
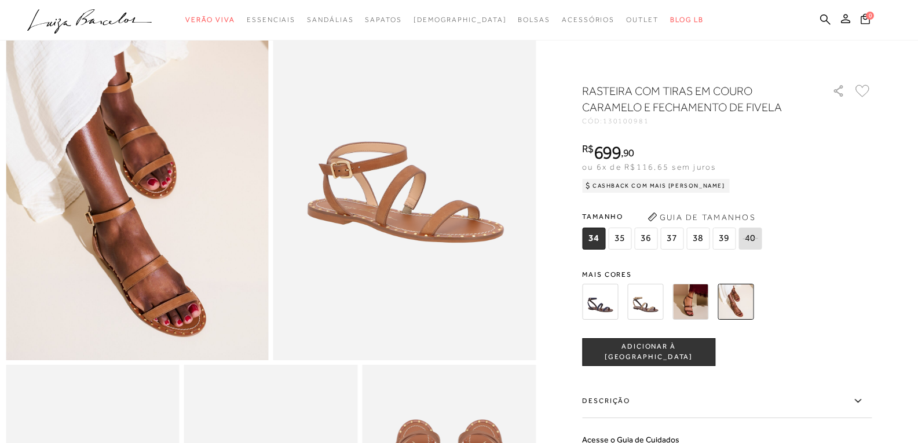
click at [694, 298] on img at bounding box center [690, 302] width 36 height 36
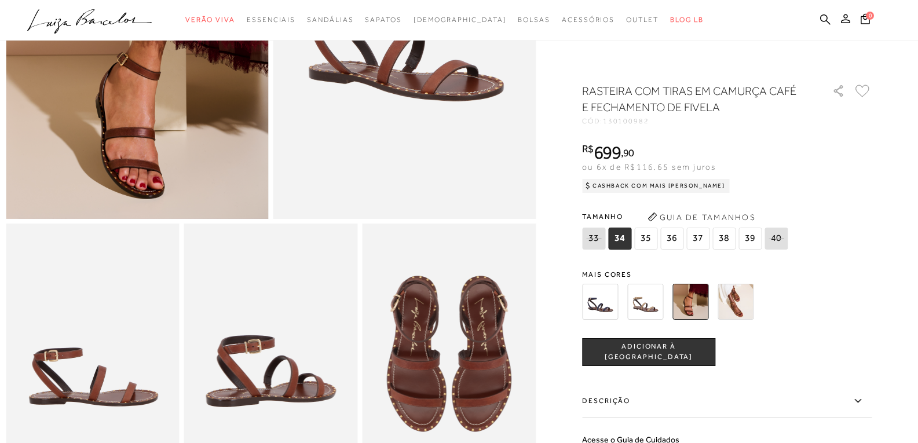
scroll to position [290, 0]
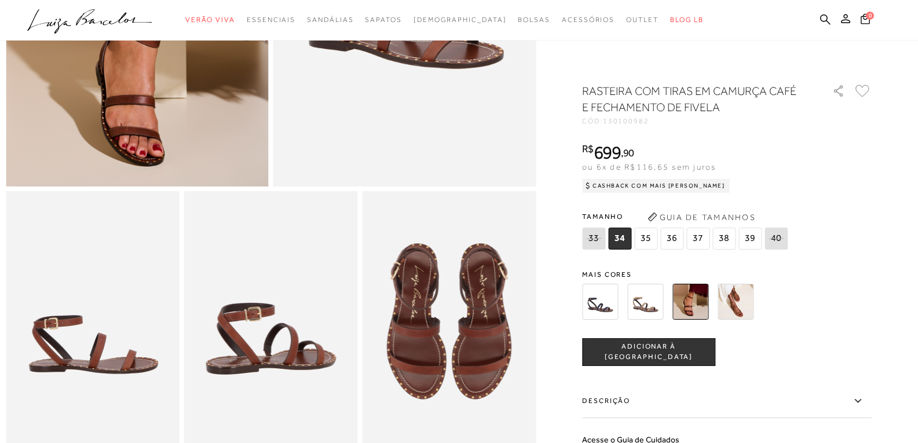
scroll to position [116, 0]
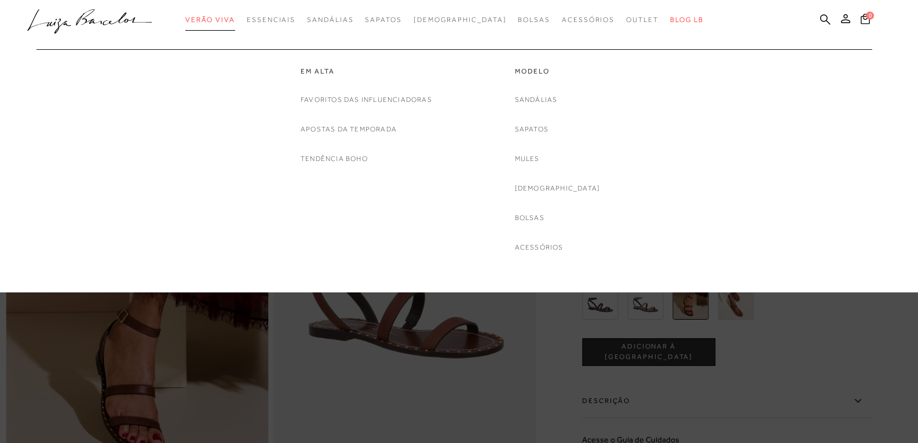
click at [226, 20] on span "Verão Viva" at bounding box center [210, 20] width 50 height 8
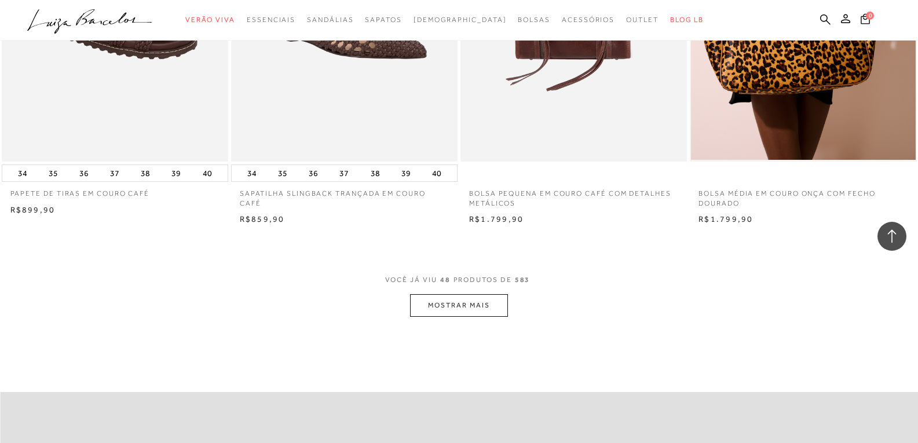
scroll to position [4864, 0]
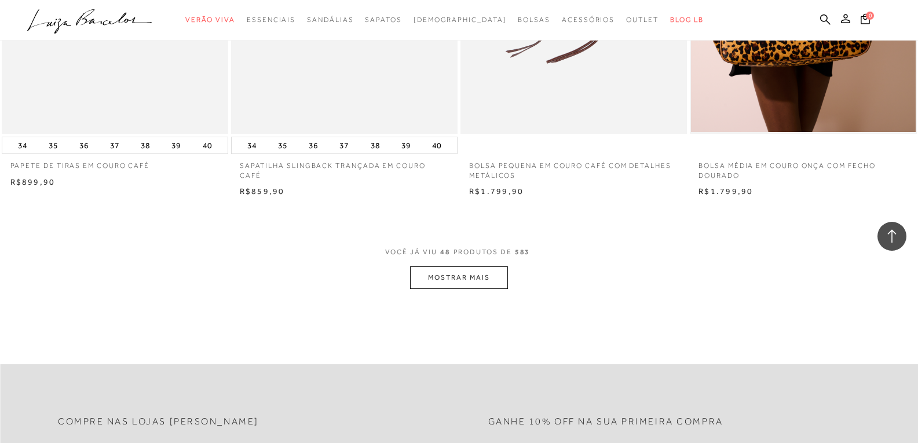
click at [456, 277] on button "MOSTRAR MAIS" at bounding box center [458, 277] width 97 height 23
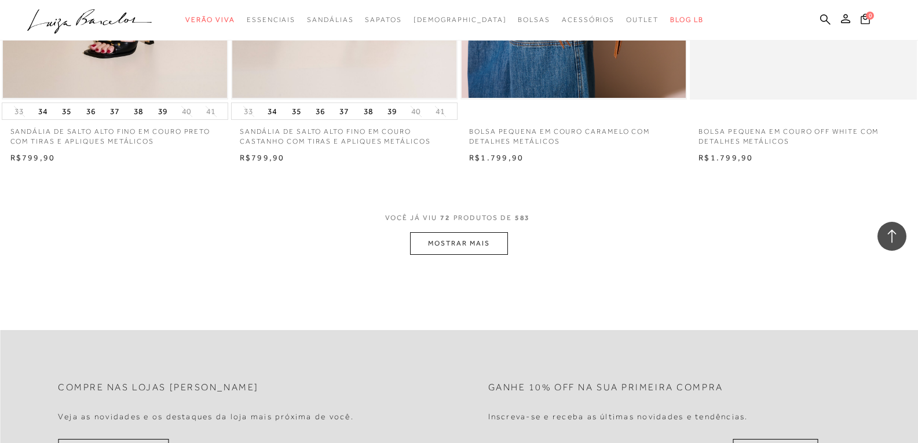
scroll to position [7413, 0]
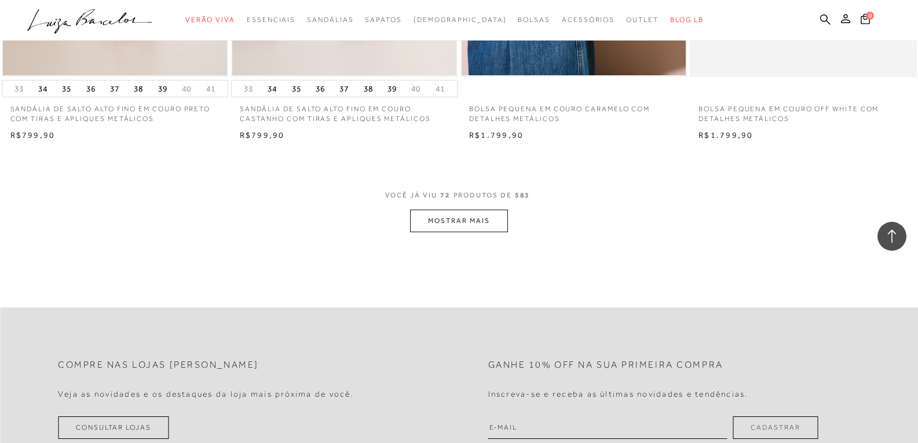
click at [459, 217] on button "MOSTRAR MAIS" at bounding box center [458, 221] width 97 height 23
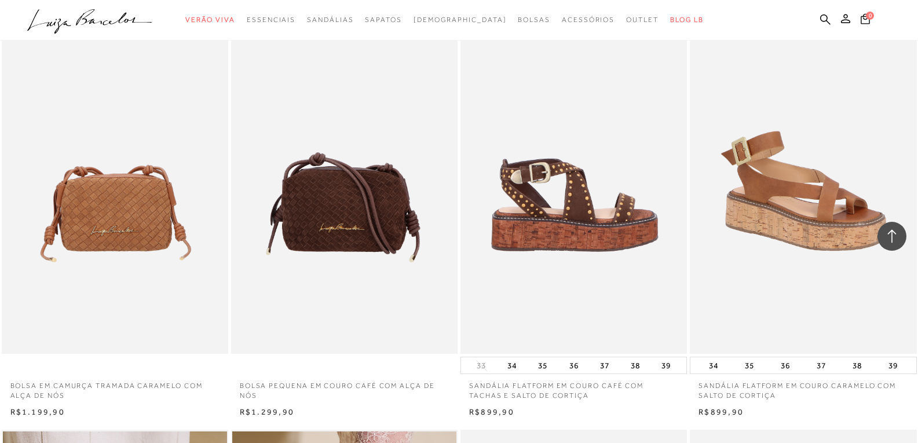
scroll to position [7934, 0]
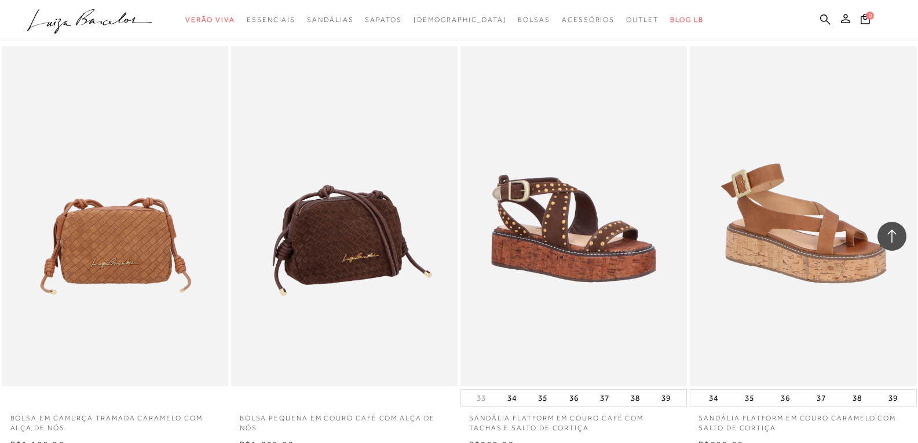
click at [357, 217] on img at bounding box center [344, 216] width 225 height 340
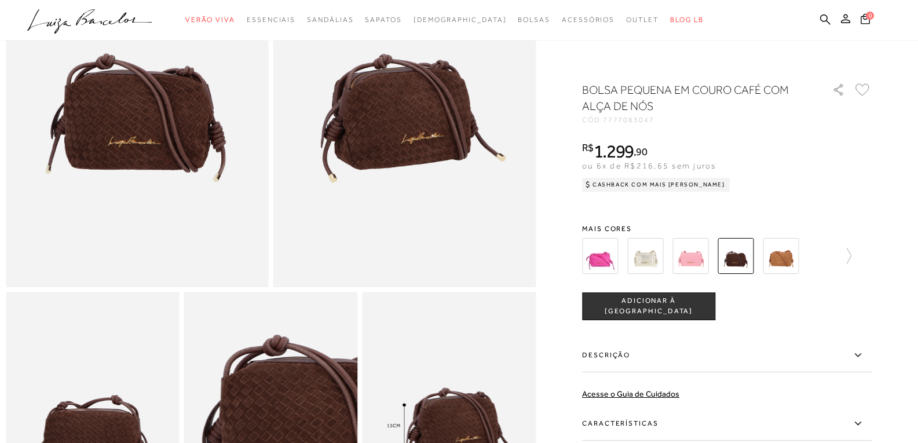
scroll to position [174, 0]
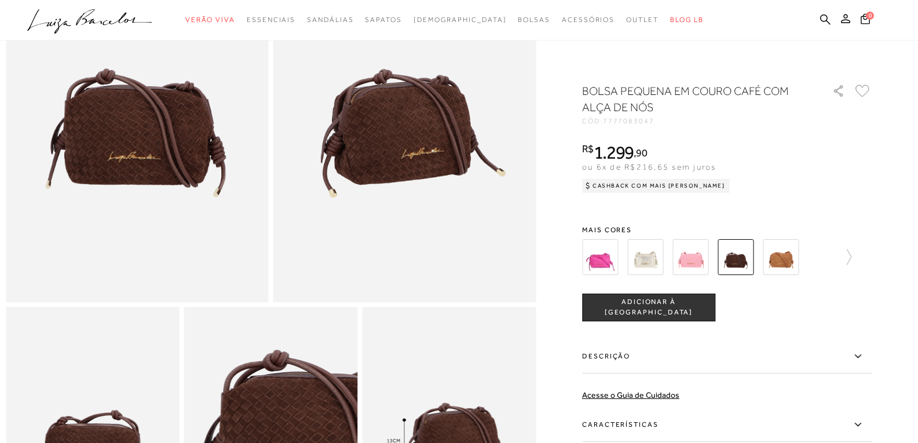
click at [782, 255] on img at bounding box center [781, 257] width 36 height 36
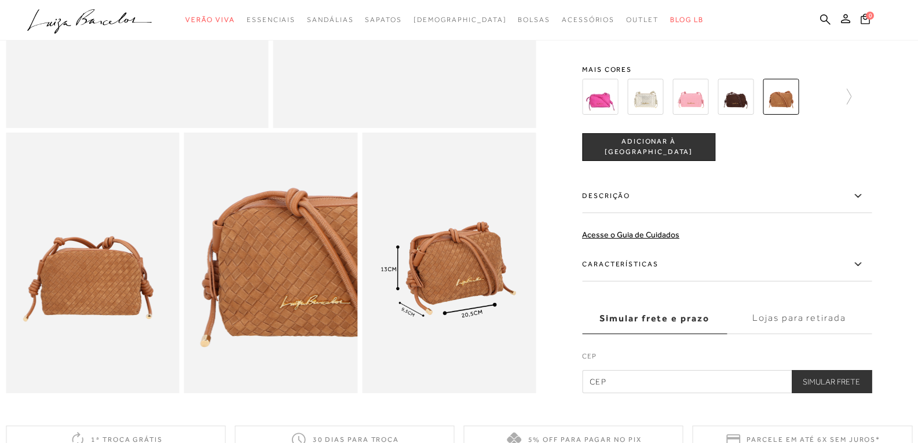
scroll to position [347, 0]
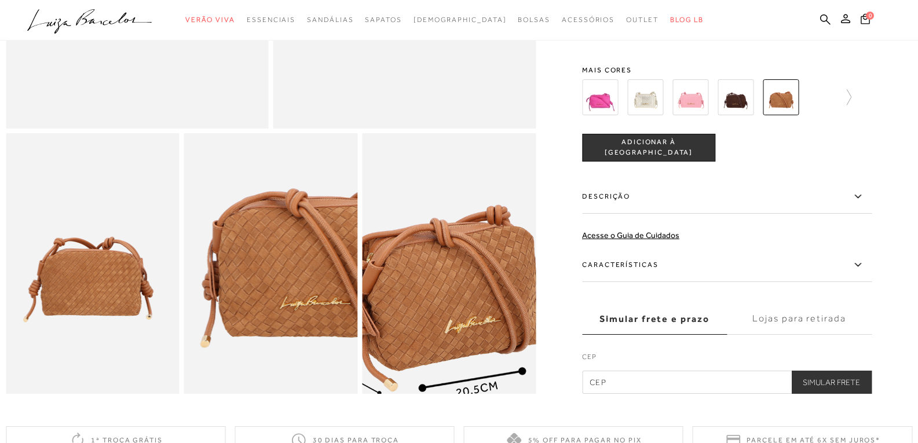
click at [470, 248] on img at bounding box center [430, 287] width 347 height 521
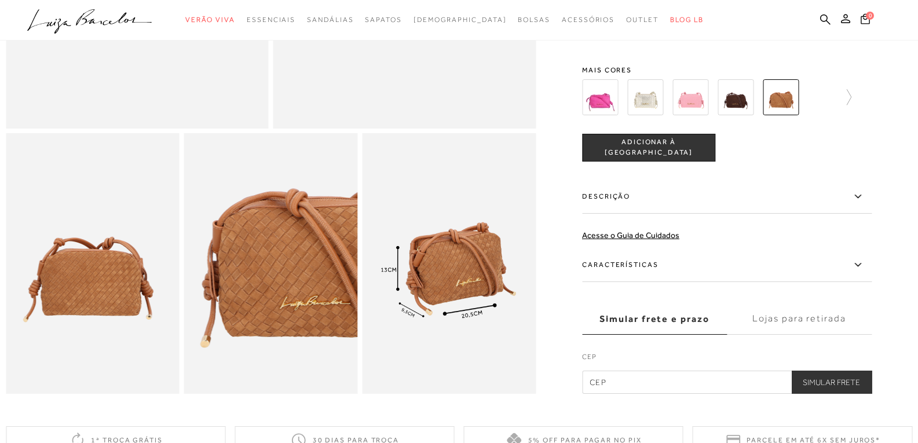
click at [653, 109] on img at bounding box center [645, 97] width 36 height 36
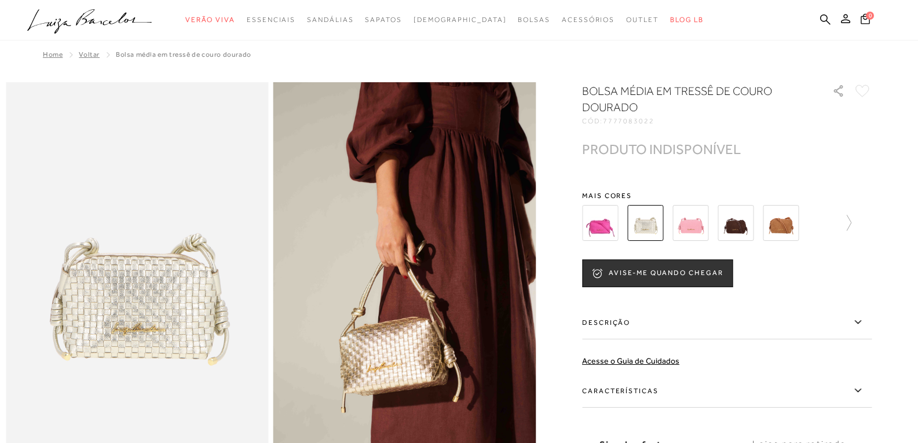
click at [744, 224] on img at bounding box center [736, 223] width 36 height 36
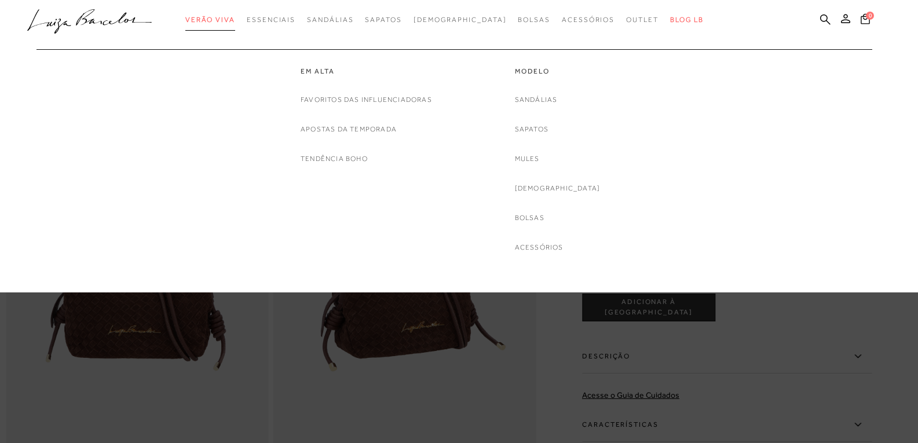
click at [235, 19] on span "Verão Viva" at bounding box center [210, 20] width 50 height 8
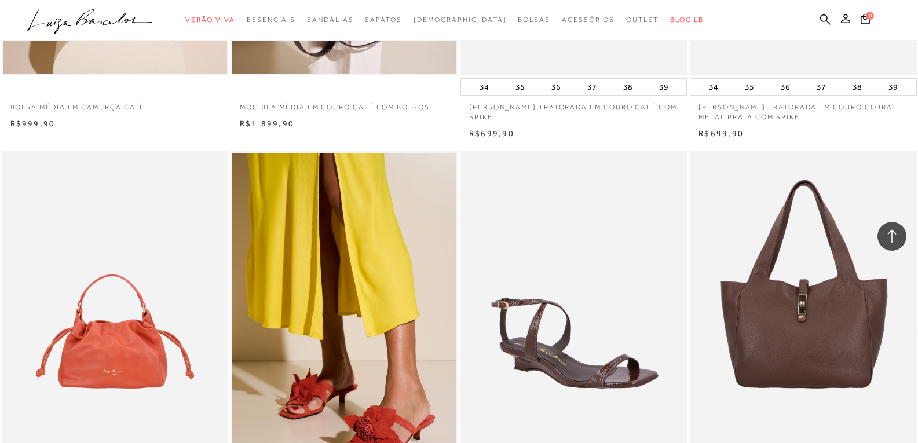
scroll to position [1679, 0]
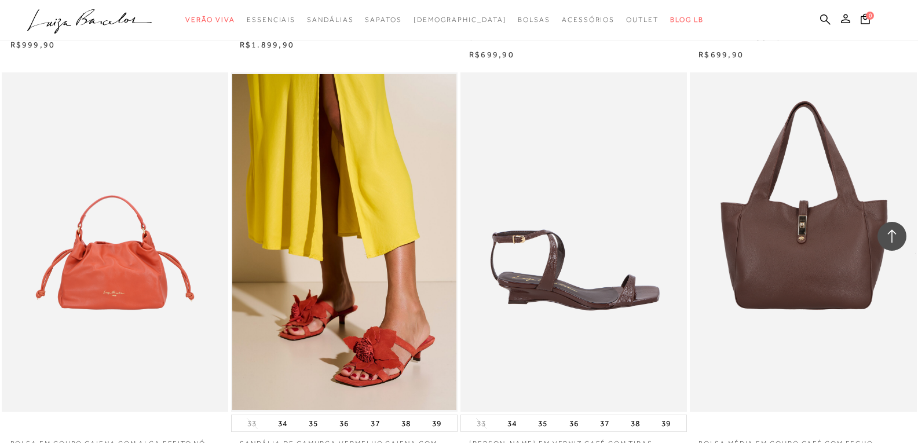
click at [558, 276] on img at bounding box center [574, 242] width 225 height 340
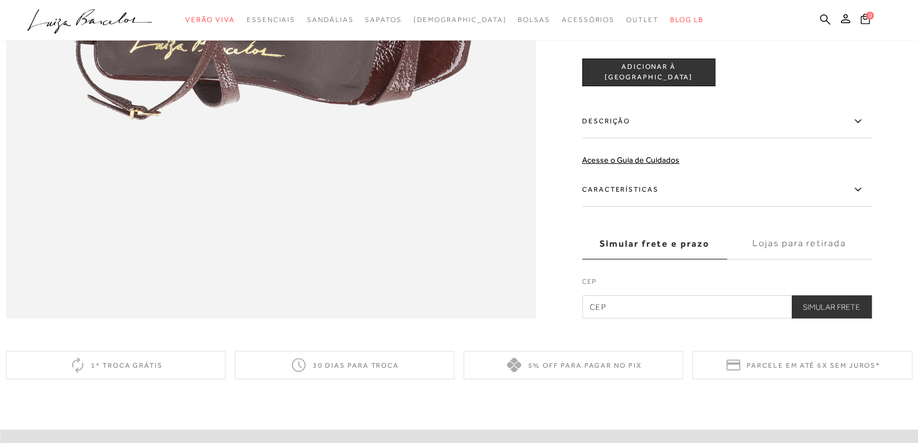
scroll to position [1216, 0]
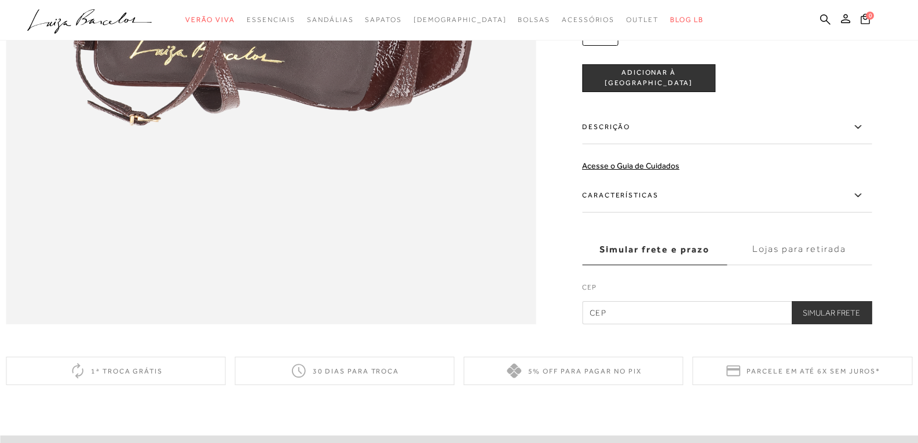
click at [642, 213] on label "Características" at bounding box center [727, 196] width 290 height 34
click at [0, 0] on input "Características" at bounding box center [0, 0] width 0 height 0
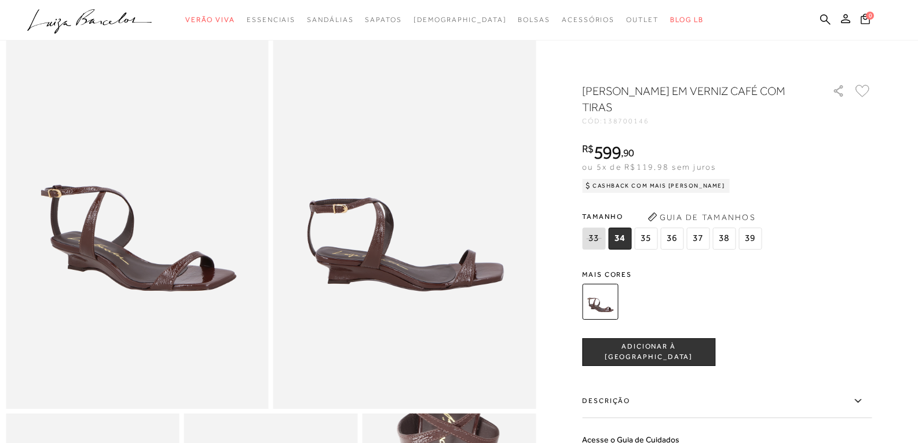
scroll to position [0, 0]
